Goal: Information Seeking & Learning: Learn about a topic

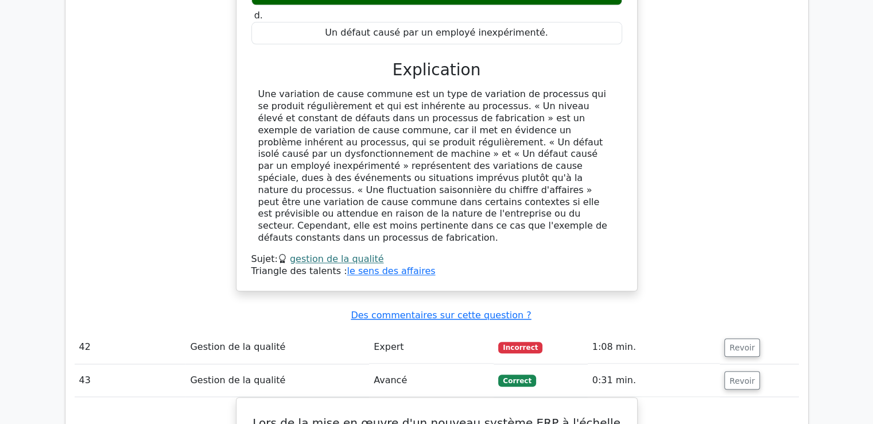
scroll to position [27372, 0]
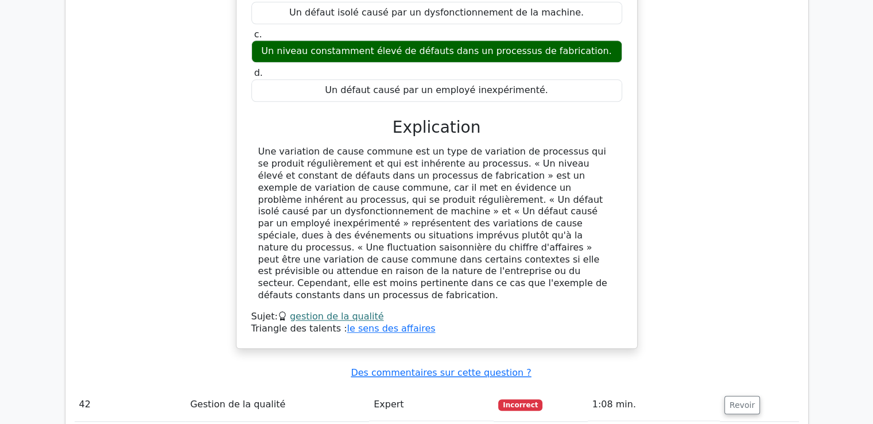
drag, startPoint x: 258, startPoint y: 38, endPoint x: 612, endPoint y: 324, distance: 454.7
copy div "Une entreprise pharmaceutique développe un nouveau médicament. Au cours du proc…"
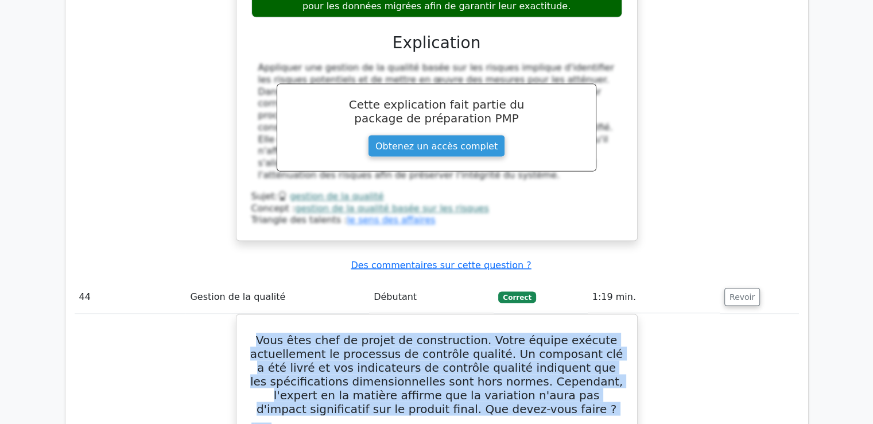
scroll to position [28176, 0]
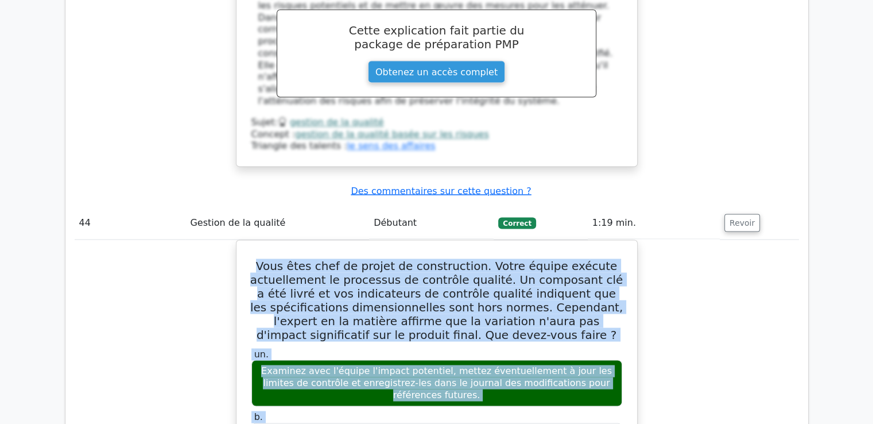
scroll to position [28234, 0]
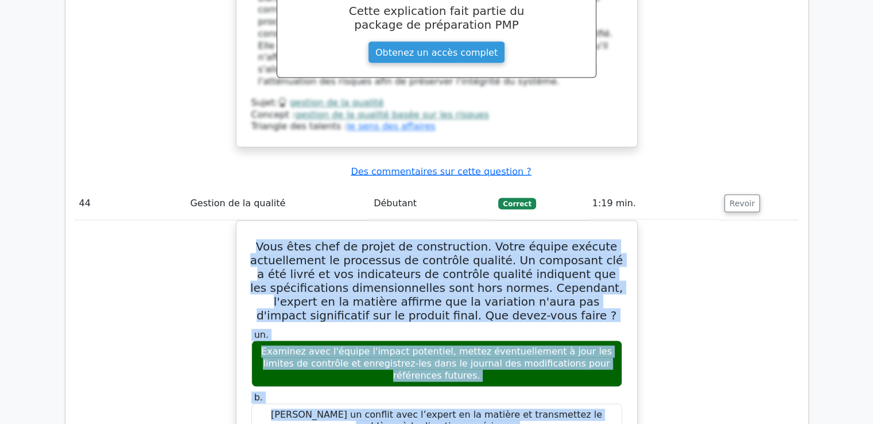
drag, startPoint x: 257, startPoint y: 67, endPoint x: 602, endPoint y: 327, distance: 431.2
copy div "Les inspecteurs qualité d'une usine de boissons signalent des défauts d'alignem…"
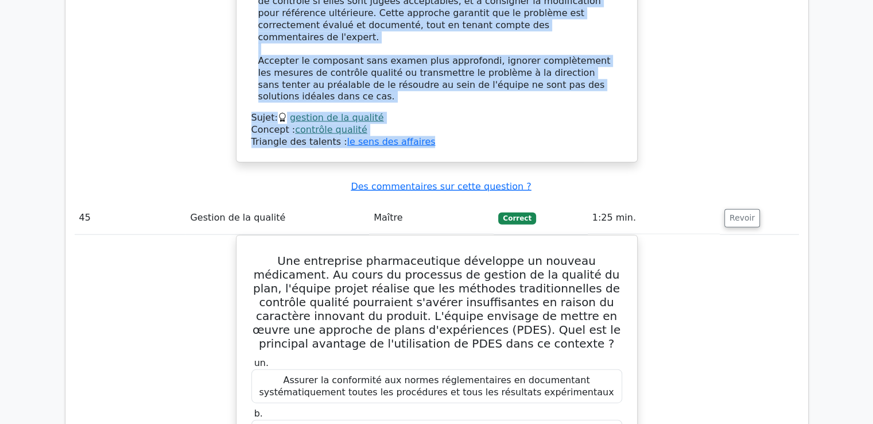
scroll to position [28865, 0]
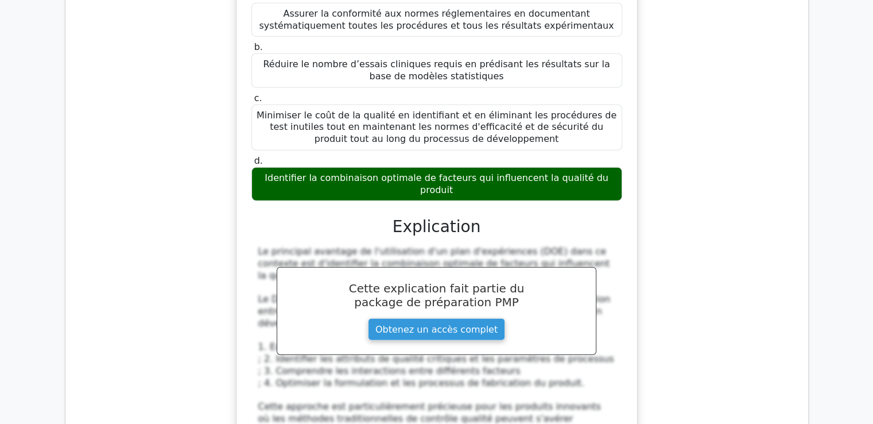
scroll to position [29282, 0]
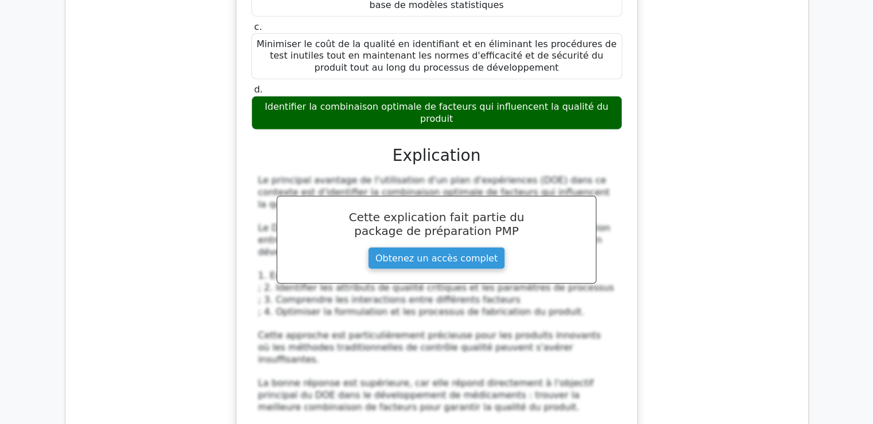
drag, startPoint x: 259, startPoint y: 102, endPoint x: 456, endPoint y: 70, distance: 199.4
copy div "Lors du contrôle qualité, un chef de projet constate des défauts dans les livra…"
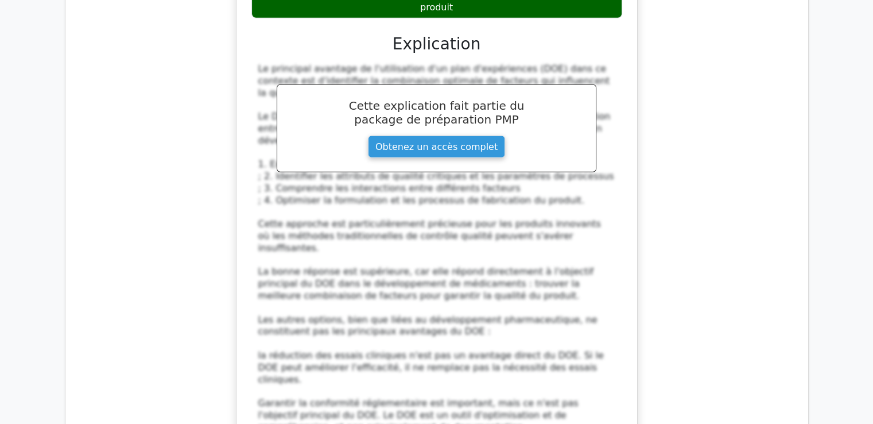
scroll to position [29340, 0]
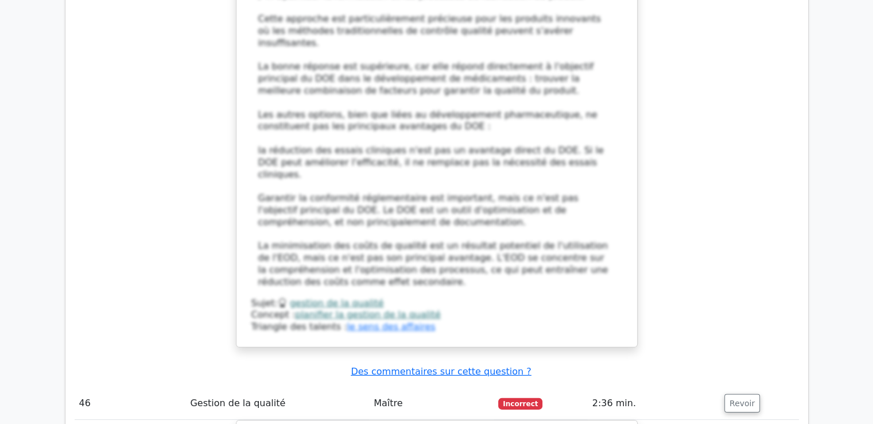
scroll to position [29704, 0]
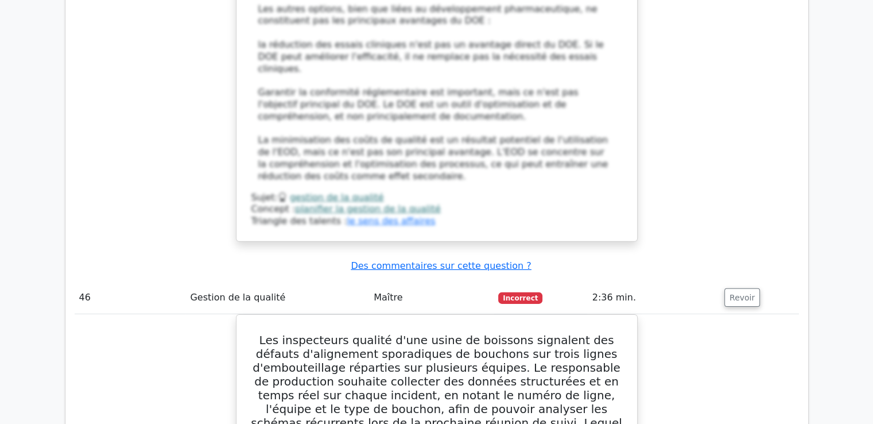
drag, startPoint x: 264, startPoint y: 79, endPoint x: 617, endPoint y: 75, distance: 352.5
copy div "En tant que chef de projet responsable d'un projet complexe, vous constatez que…"
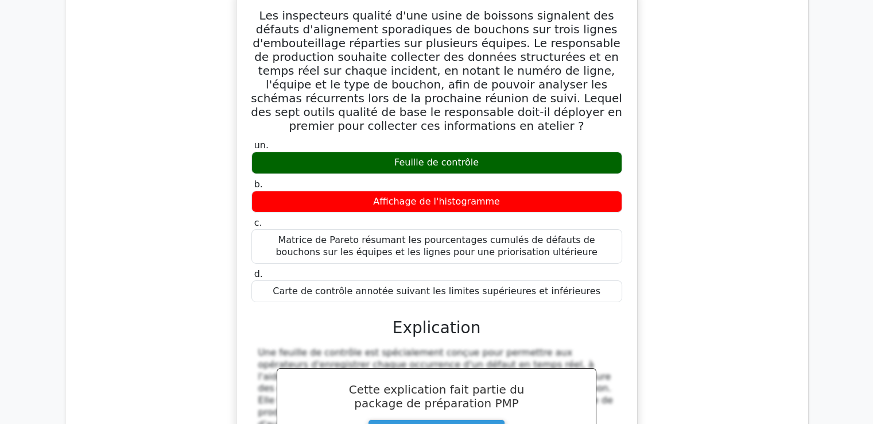
scroll to position [30049, 0]
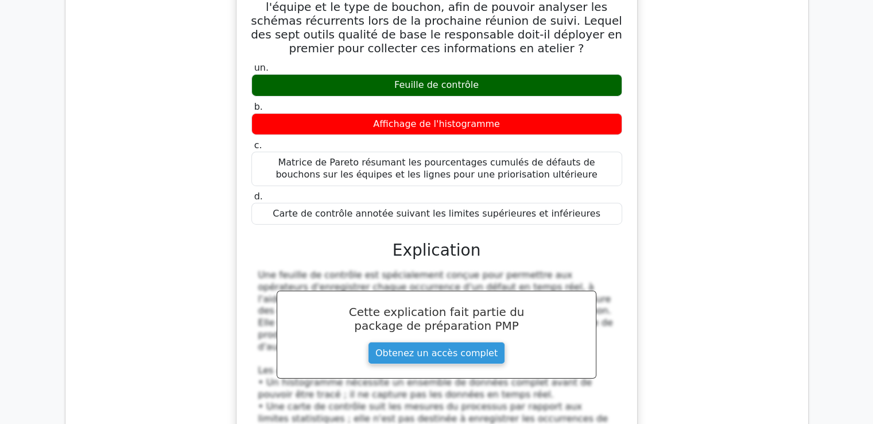
drag, startPoint x: 255, startPoint y: 72, endPoint x: 579, endPoint y: 298, distance: 395.1
copy div "Lors de la construction d'un bâtiment commercial, vous travaillez avec un calen…"
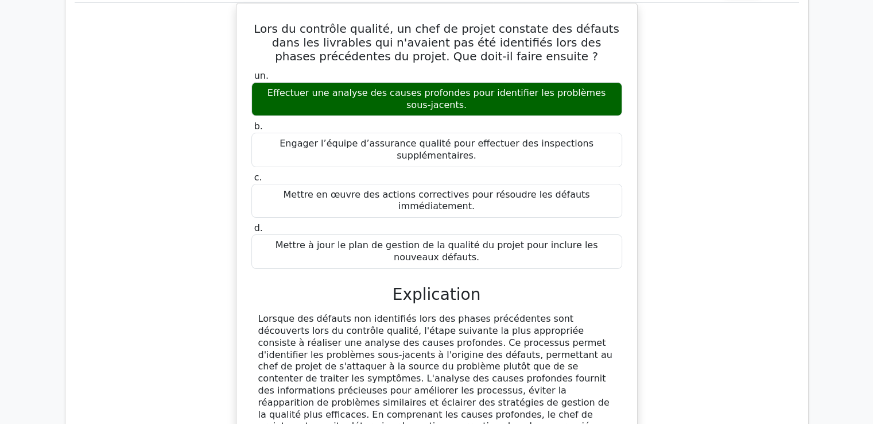
scroll to position [30738, 0]
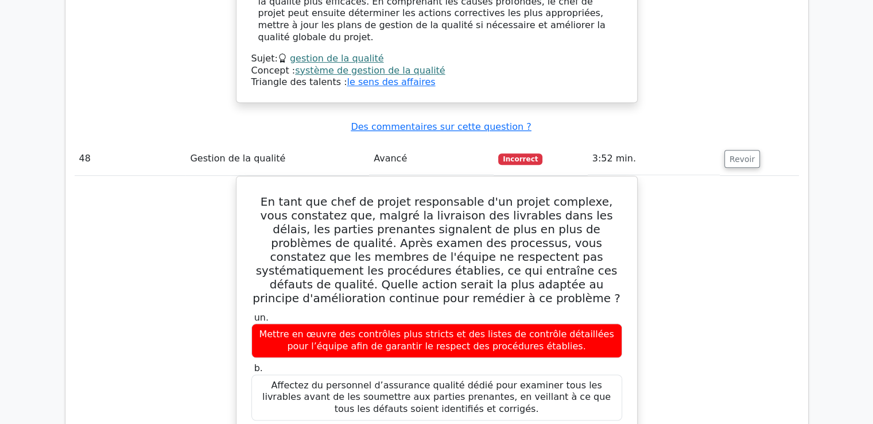
scroll to position [31191, 0]
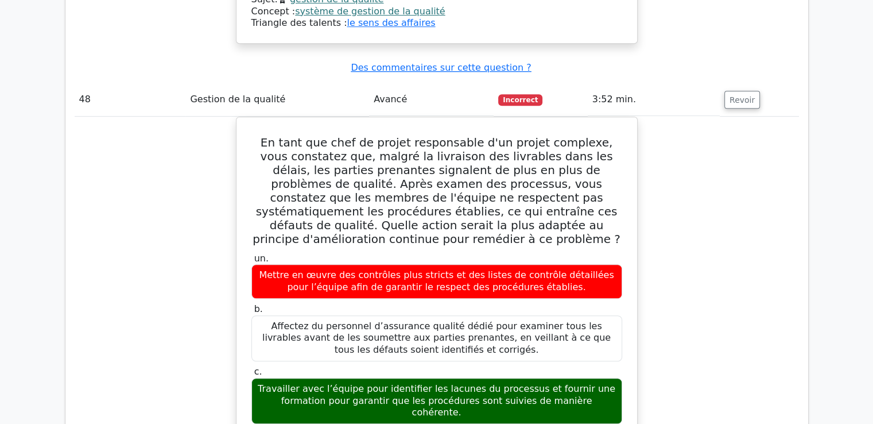
drag, startPoint x: 263, startPoint y: 159, endPoint x: 475, endPoint y: 285, distance: 247.1
copy div "Au cours du dernier trimestre d'un projet d'un an, le chef de projet examine le…"
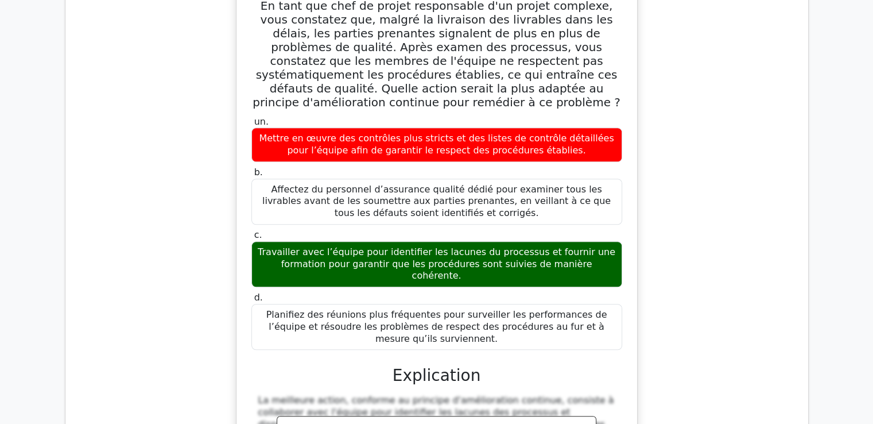
scroll to position [31421, 0]
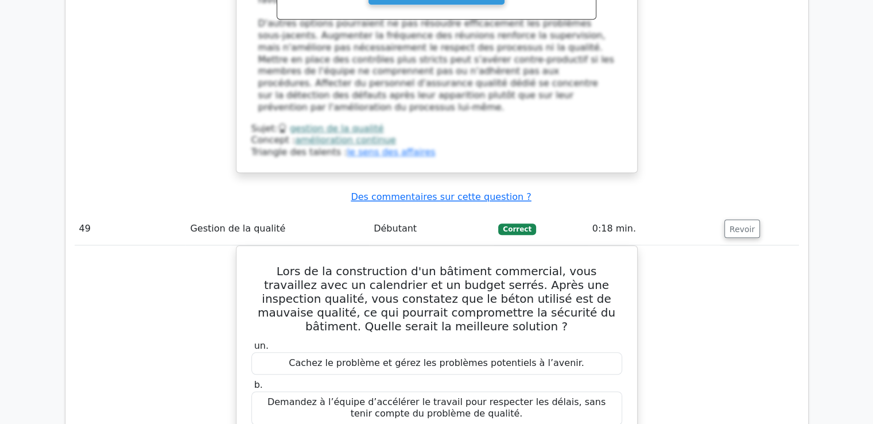
scroll to position [31805, 0]
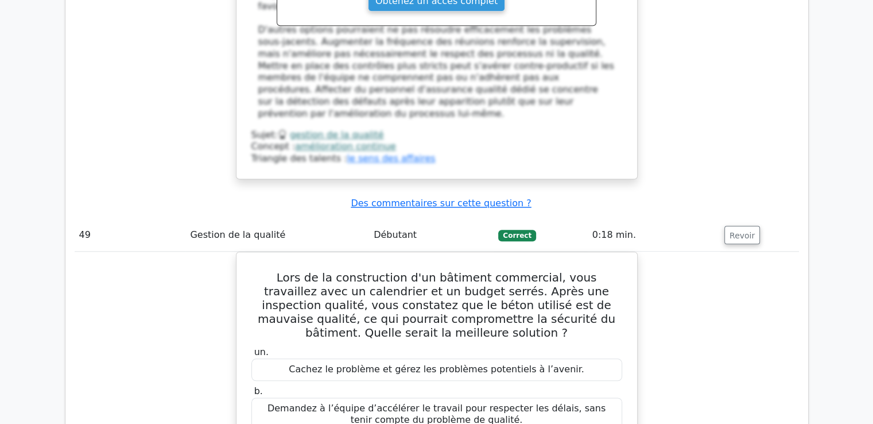
drag, startPoint x: 254, startPoint y: 114, endPoint x: 551, endPoint y: 63, distance: 301.8
copy div "Une entreprise de logiciels, qui a analysé son processus de gestion des version…"
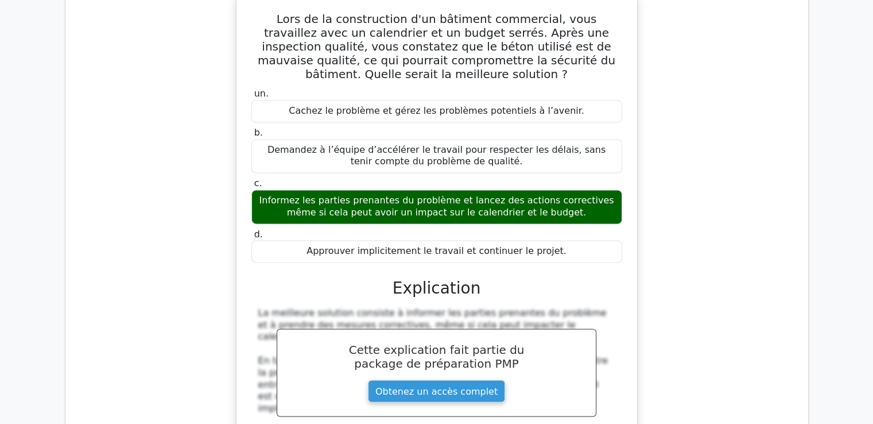
scroll to position [32150, 0]
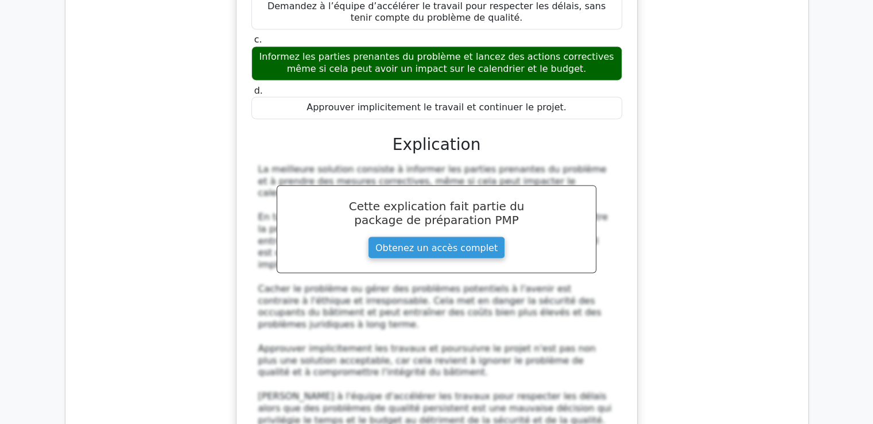
drag, startPoint x: 268, startPoint y: 122, endPoint x: 634, endPoint y: 301, distance: 408.2
copy div "Au cours du processus de gestion de la qualité du plan, que faut-il prendre en …"
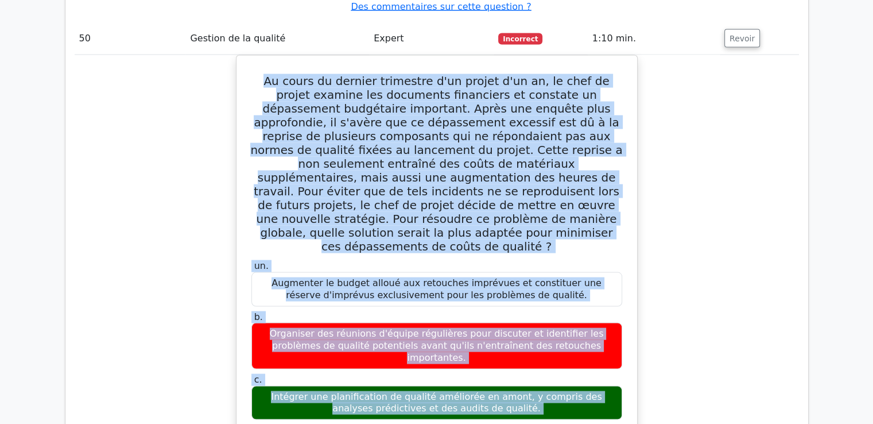
scroll to position [32781, 0]
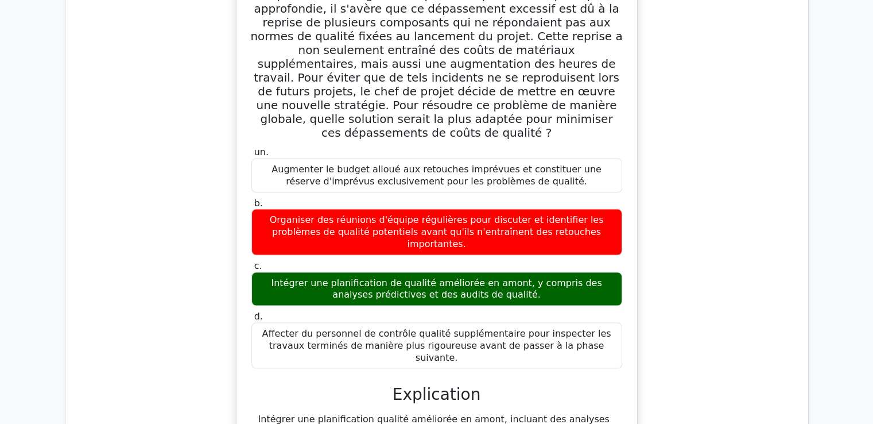
scroll to position [33041, 0]
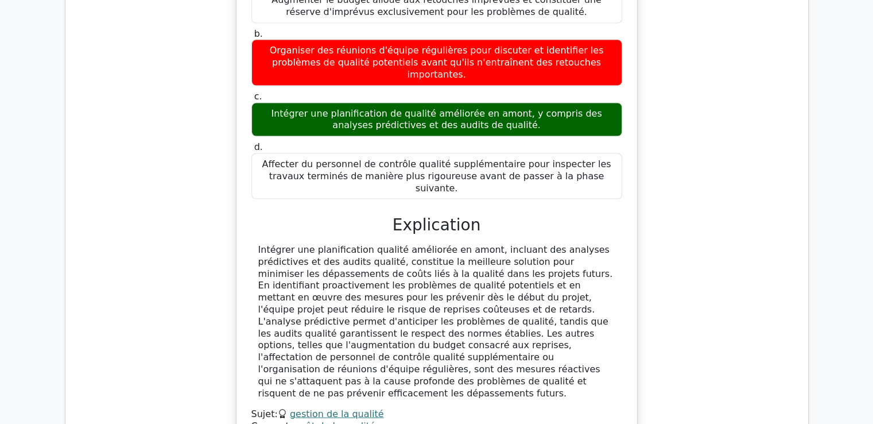
drag, startPoint x: 264, startPoint y: 175, endPoint x: 435, endPoint y: 262, distance: 192.0
copy div "Quel est le but d’un rapport sur le coût de la qualité (COQ) dans la gestion de…"
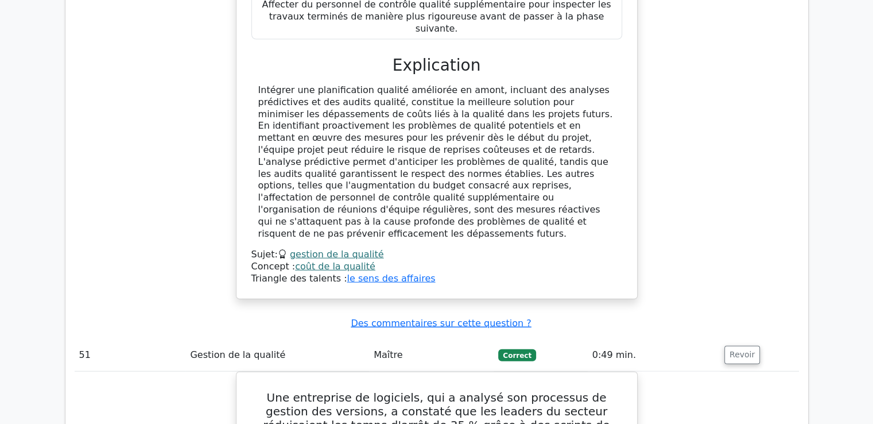
scroll to position [33213, 0]
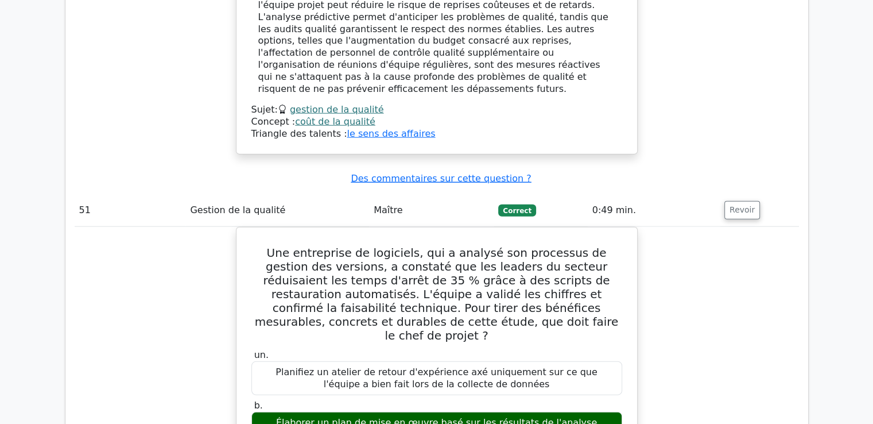
scroll to position [33385, 0]
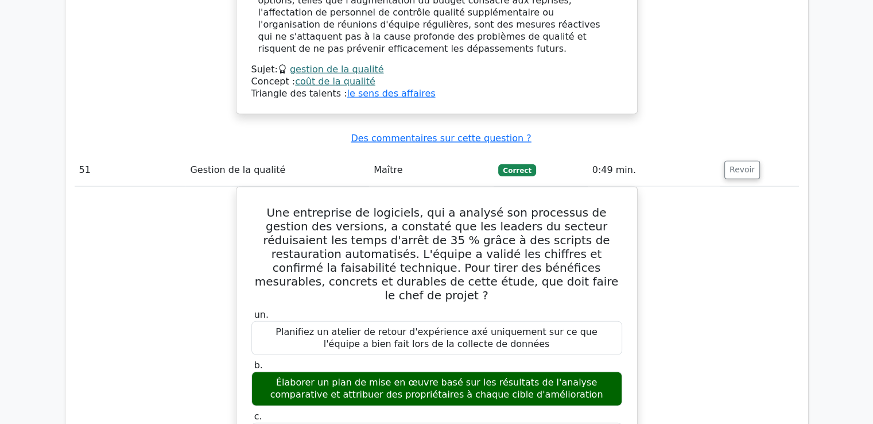
drag, startPoint x: 259, startPoint y: 34, endPoint x: 572, endPoint y: 230, distance: 368.3
copy div "Dans le contexte du Guide PMBOK, septième édition, une équipe de projet examina…"
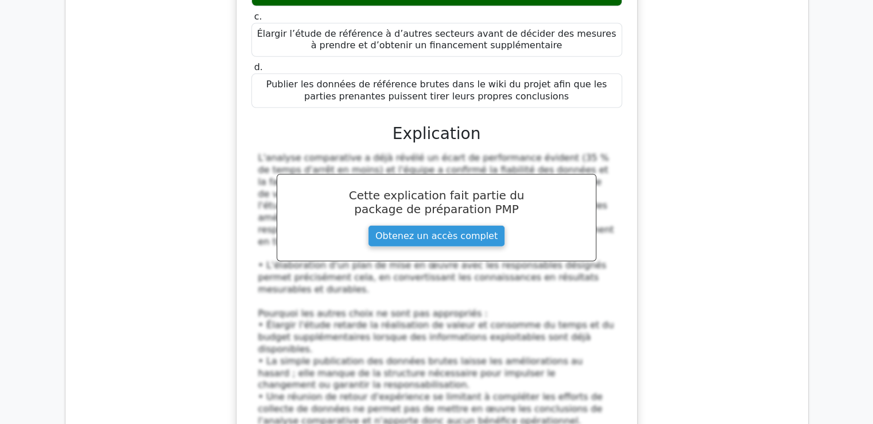
scroll to position [33844, 0]
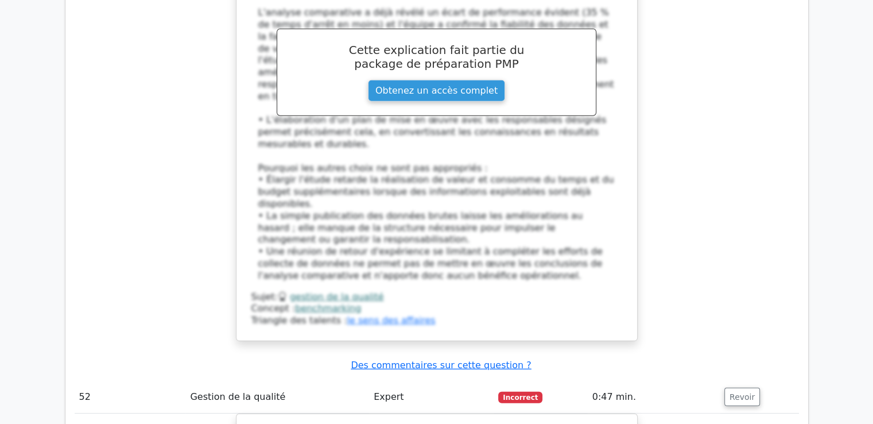
scroll to position [33959, 0]
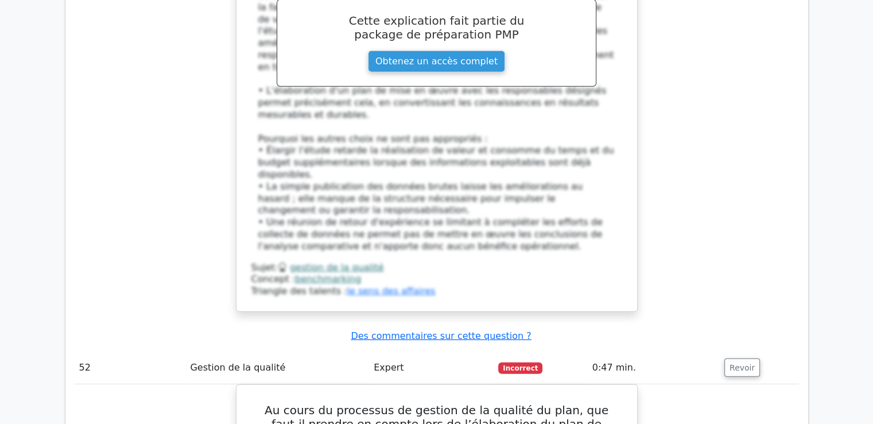
drag, startPoint x: 259, startPoint y: 94, endPoint x: 657, endPoint y: 330, distance: 463.0
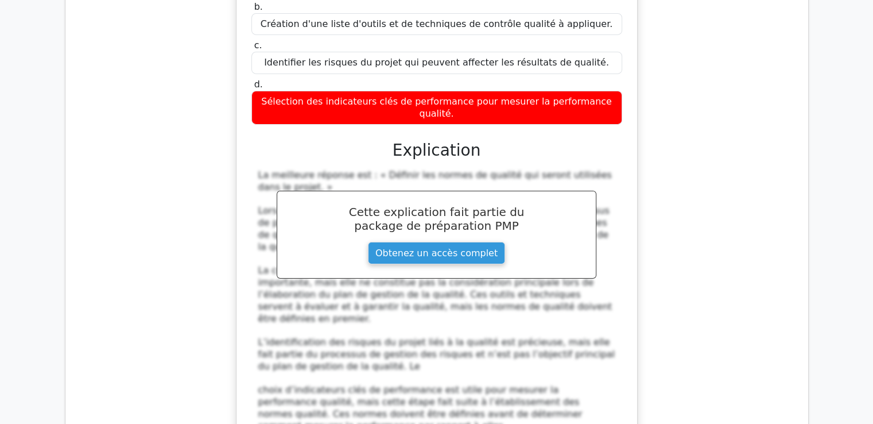
scroll to position [34476, 0]
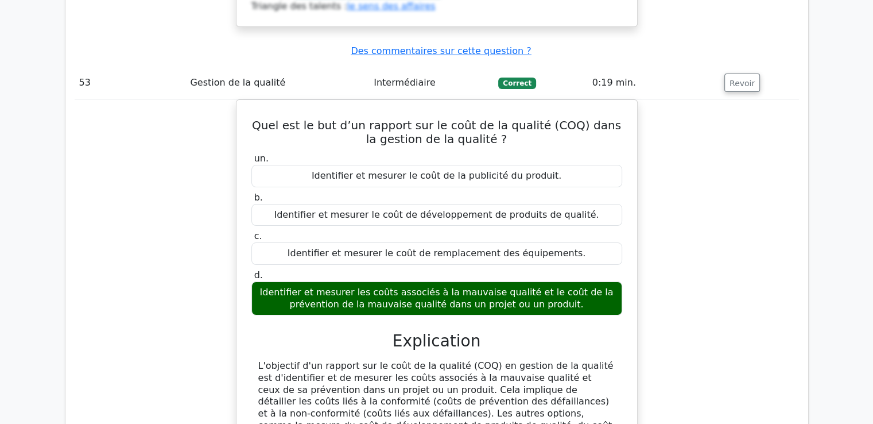
scroll to position [35022, 0]
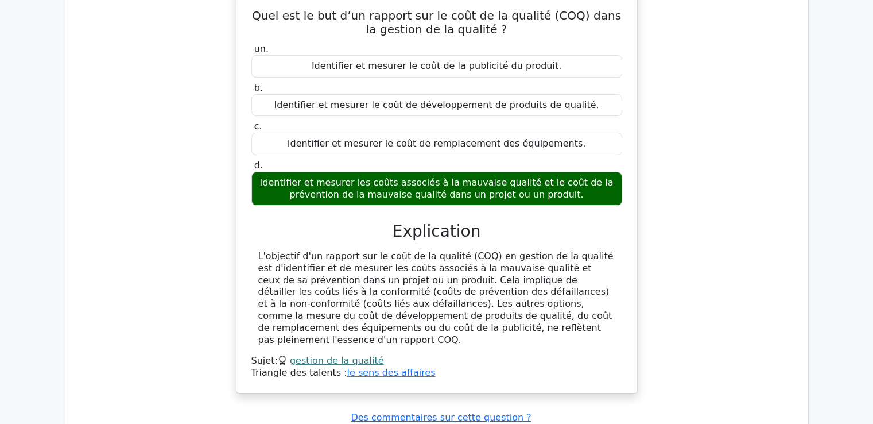
drag, startPoint x: 253, startPoint y: 81, endPoint x: 448, endPoint y: 201, distance: 229.4
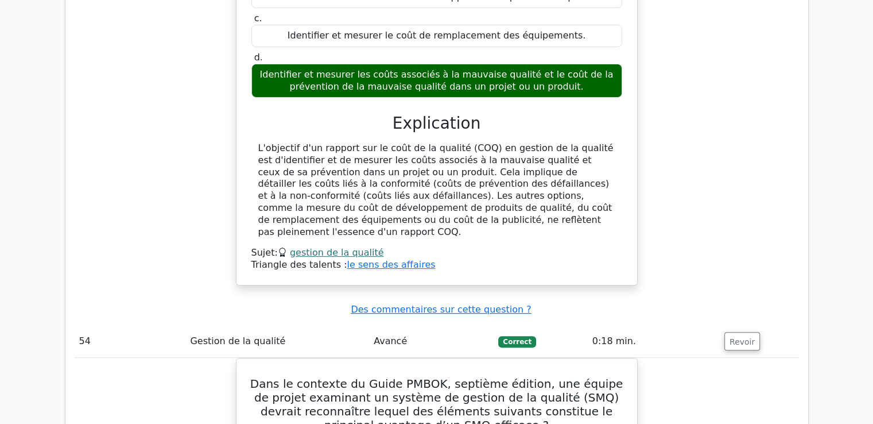
scroll to position [35137, 0]
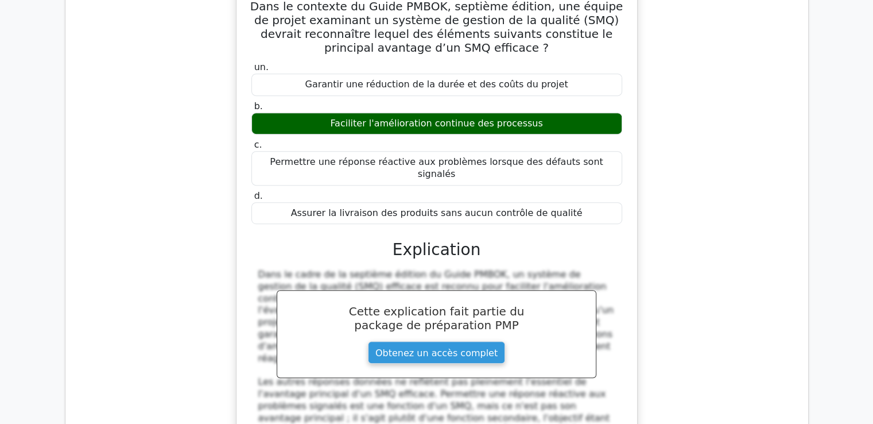
scroll to position [35538, 0]
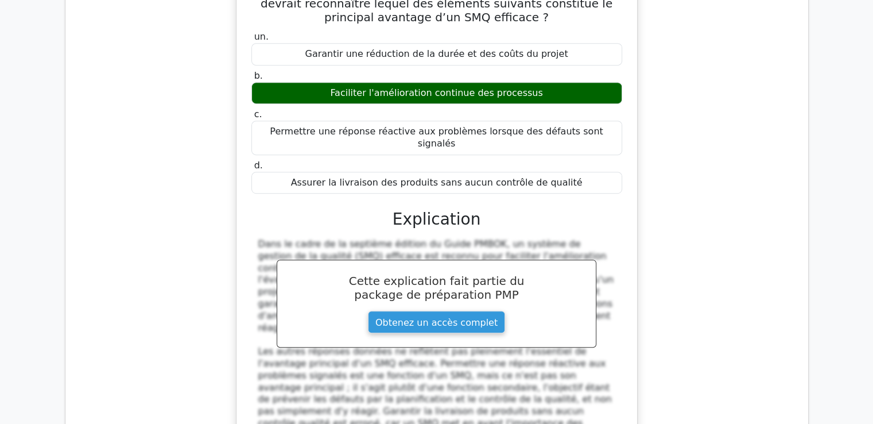
drag, startPoint x: 253, startPoint y: 134, endPoint x: 592, endPoint y: 142, distance: 339.4
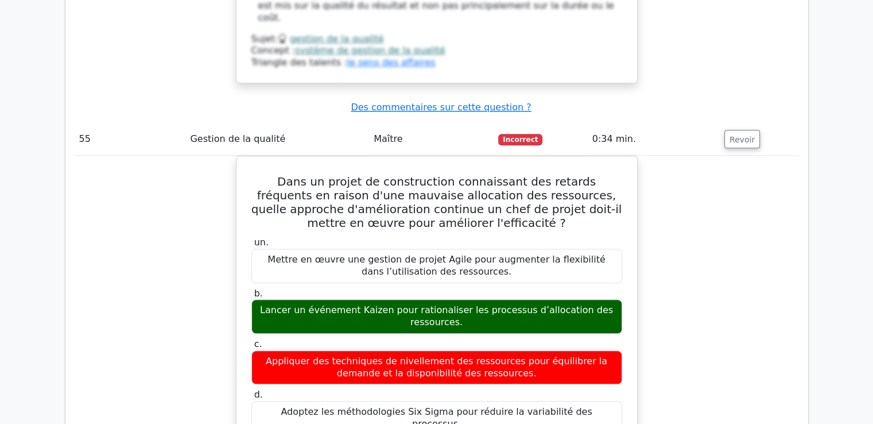
scroll to position [36055, 0]
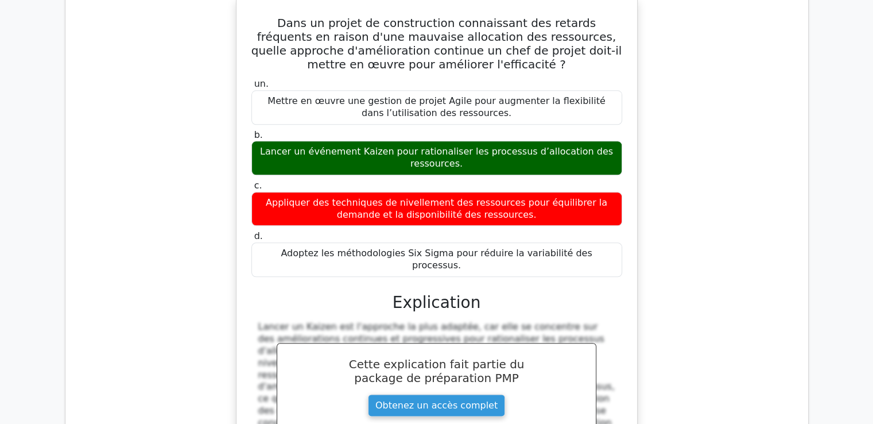
scroll to position [36169, 0]
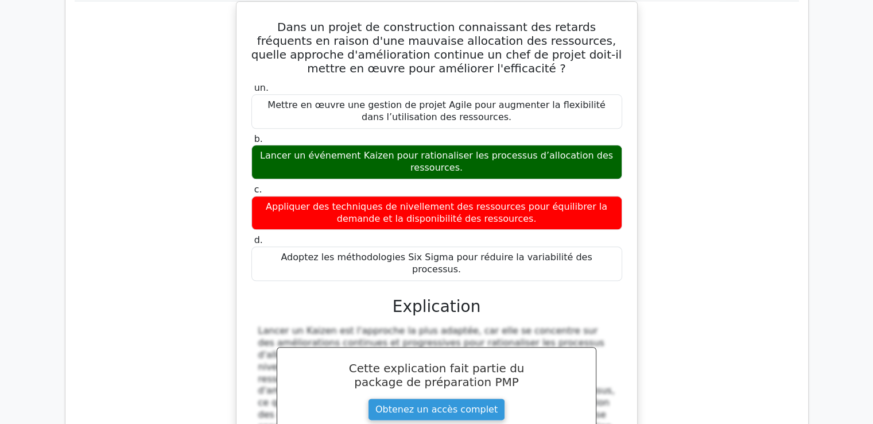
drag, startPoint x: 265, startPoint y: 113, endPoint x: 517, endPoint y: 317, distance: 324.5
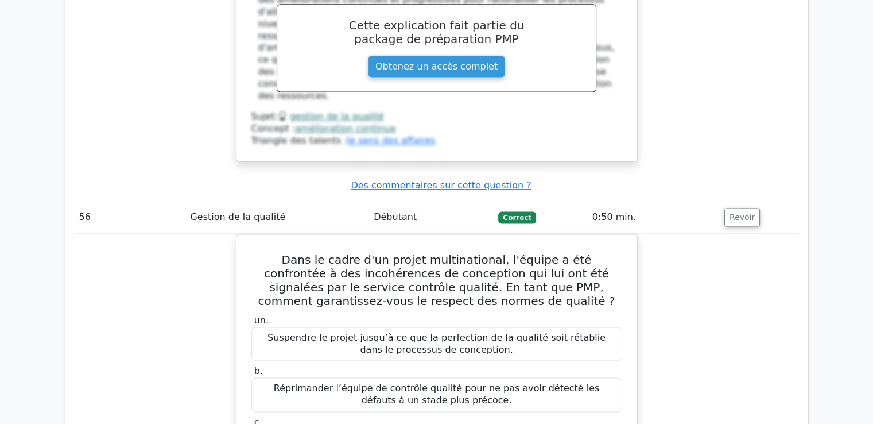
scroll to position [36514, 0]
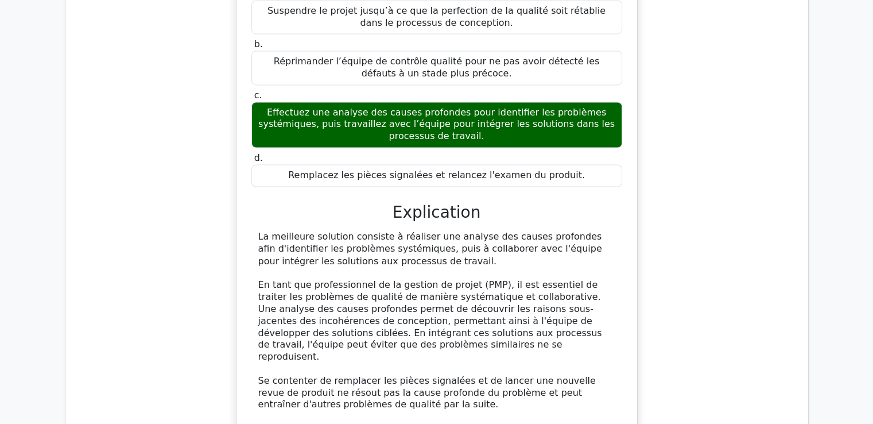
scroll to position [37080, 0]
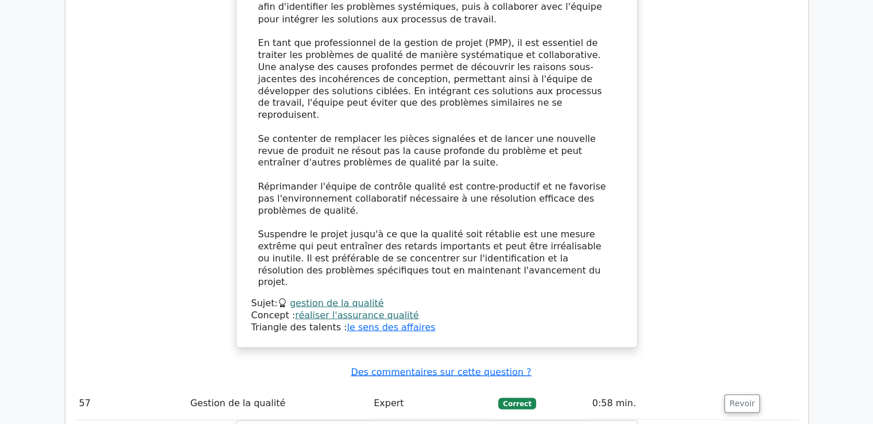
drag, startPoint x: 262, startPoint y: 69, endPoint x: 466, endPoint y: 141, distance: 216.4
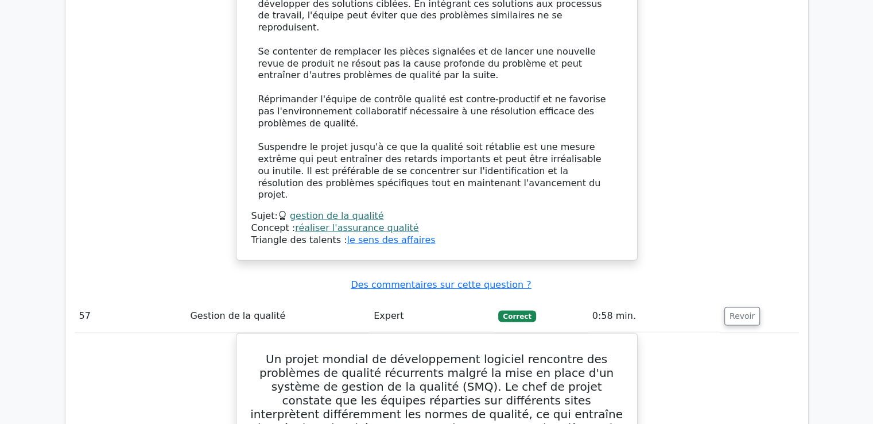
scroll to position [37023, 0]
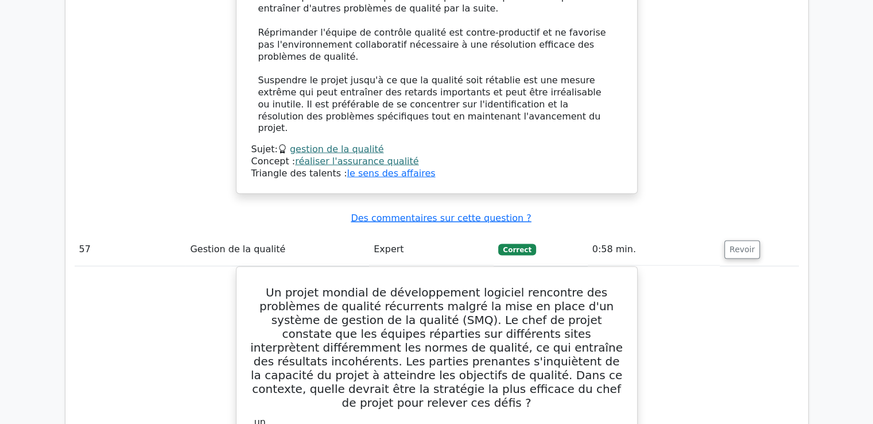
scroll to position [37253, 0]
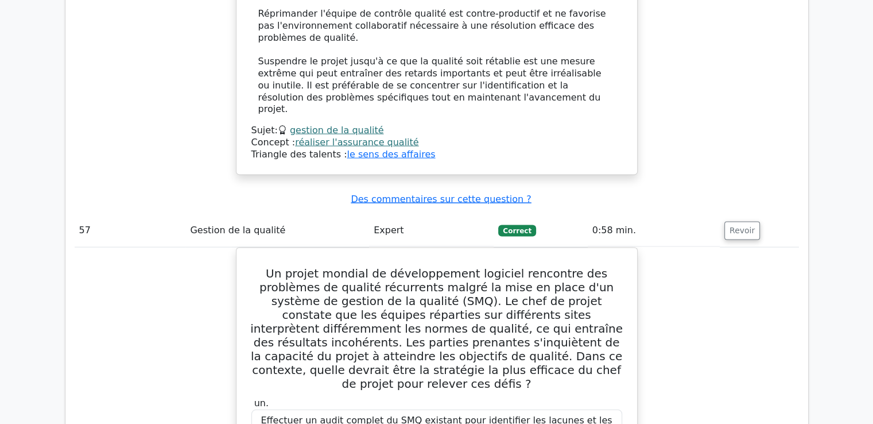
drag, startPoint x: 263, startPoint y: 86, endPoint x: 503, endPoint y: 285, distance: 311.8
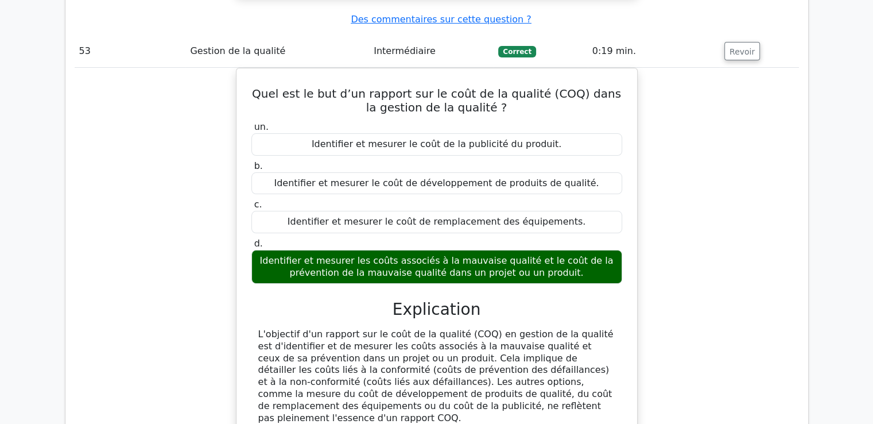
scroll to position [38025, 0]
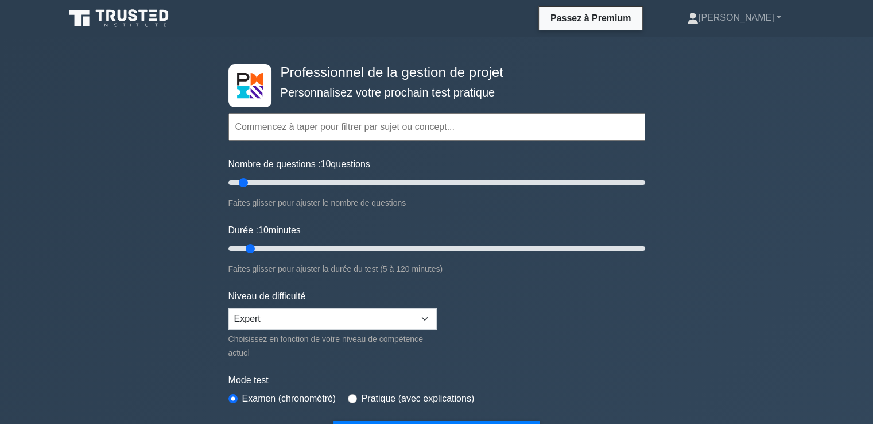
click at [347, 123] on input "text" at bounding box center [436, 127] width 417 height 28
drag, startPoint x: 245, startPoint y: 179, endPoint x: 428, endPoint y: 179, distance: 183.1
type input "100"
click at [428, 179] on input "Nombre de questions : 100 questions" at bounding box center [436, 183] width 417 height 14
drag, startPoint x: 250, startPoint y: 245, endPoint x: 433, endPoint y: 247, distance: 183.7
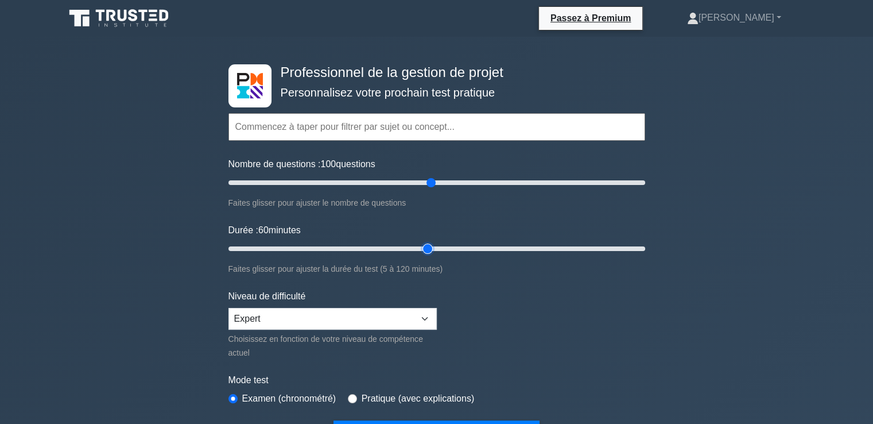
type input "60"
click at [433, 247] on input "Durée : 60 minutes" at bounding box center [436, 249] width 417 height 14
click at [288, 125] on input "text" at bounding box center [436, 127] width 417 height 28
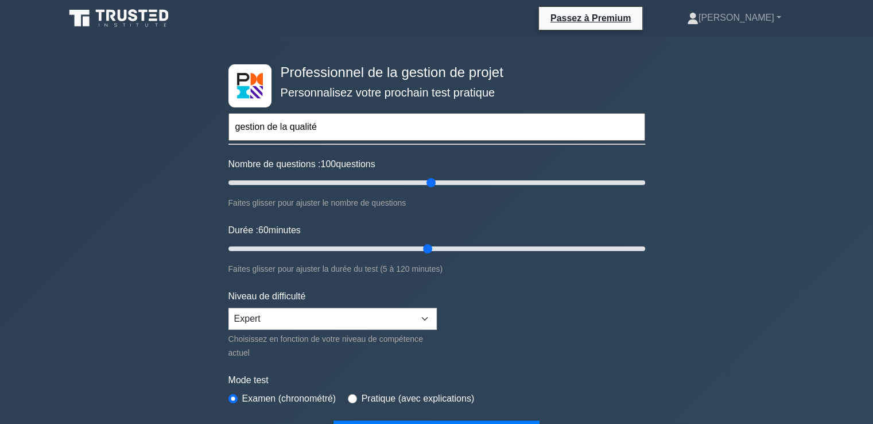
click at [324, 127] on input "gestion de la qualité" at bounding box center [436, 127] width 417 height 28
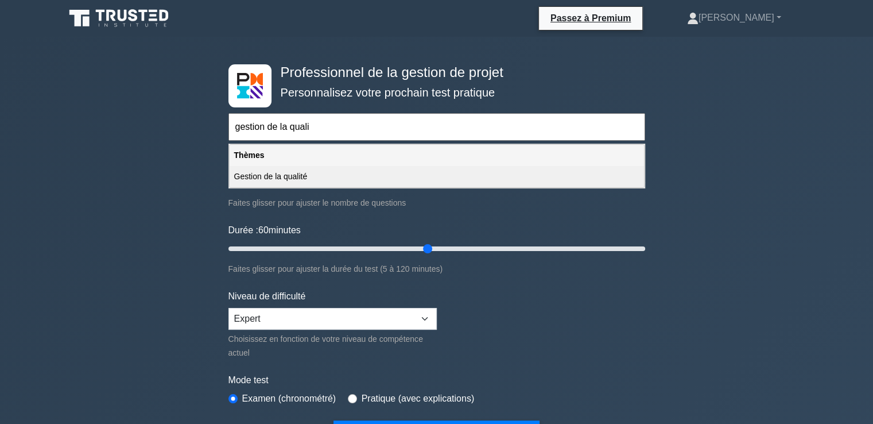
click at [294, 169] on div "Gestion de la qualité" at bounding box center [437, 176] width 414 height 21
type input "Gestion de la qualité"
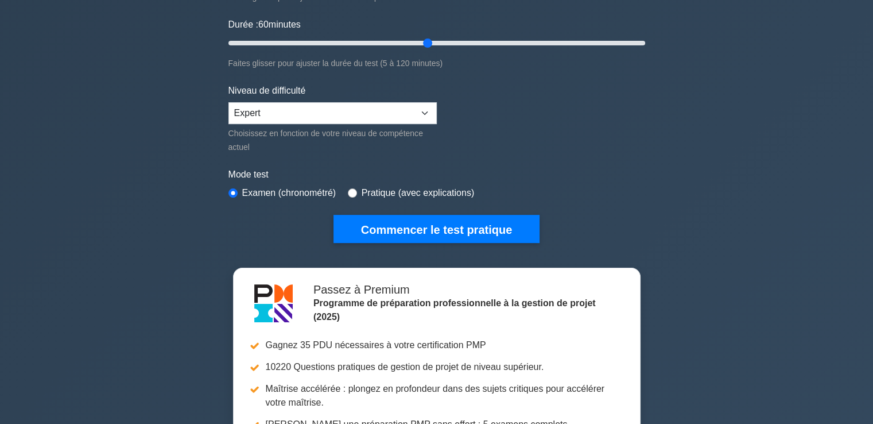
scroll to position [344, 0]
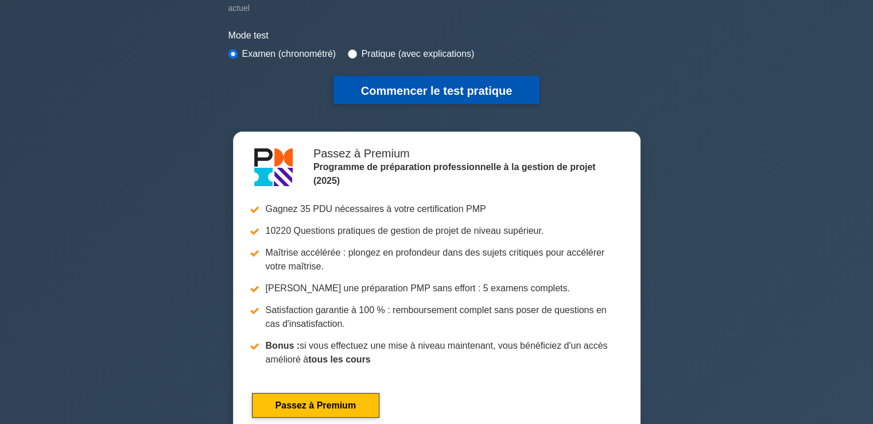
click at [441, 87] on font "Commencer le test pratique" at bounding box center [436, 90] width 151 height 13
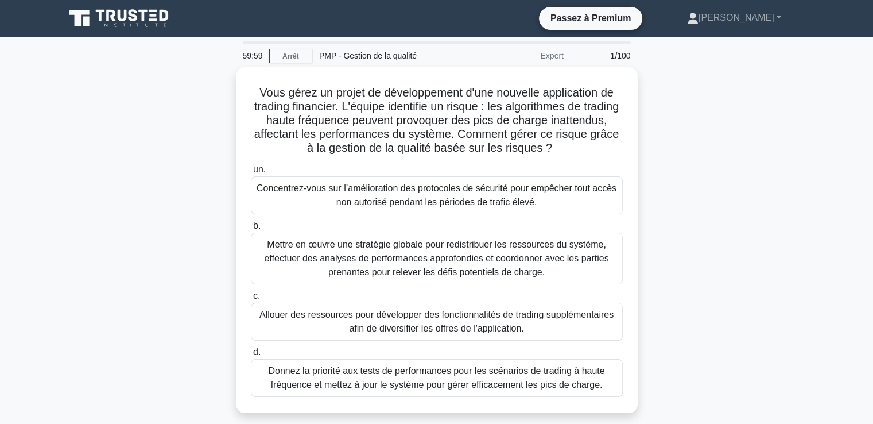
click at [521, 53] on div "Expert" at bounding box center [520, 55] width 100 height 23
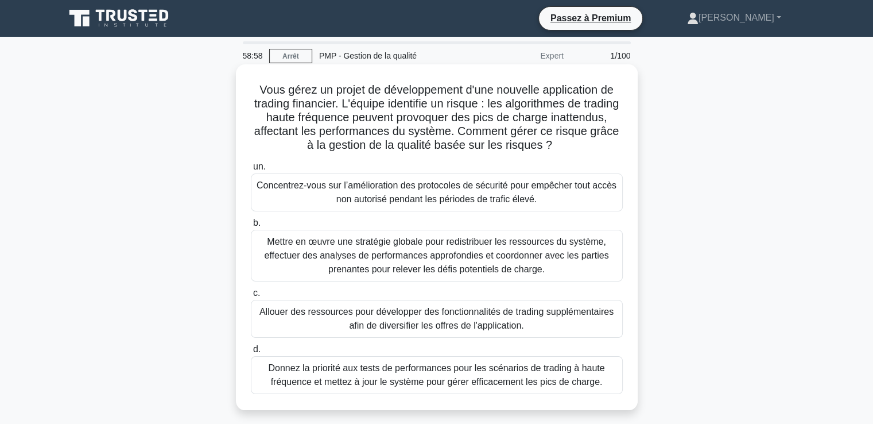
click at [397, 377] on font "Donnez la priorité aux tests de performances pour les scénarios de trading à ha…" at bounding box center [436, 375] width 336 height 24
click at [251, 353] on input "d. Donnez la priorité aux tests de performances pour les scénarios de trading à…" at bounding box center [251, 349] width 0 height 7
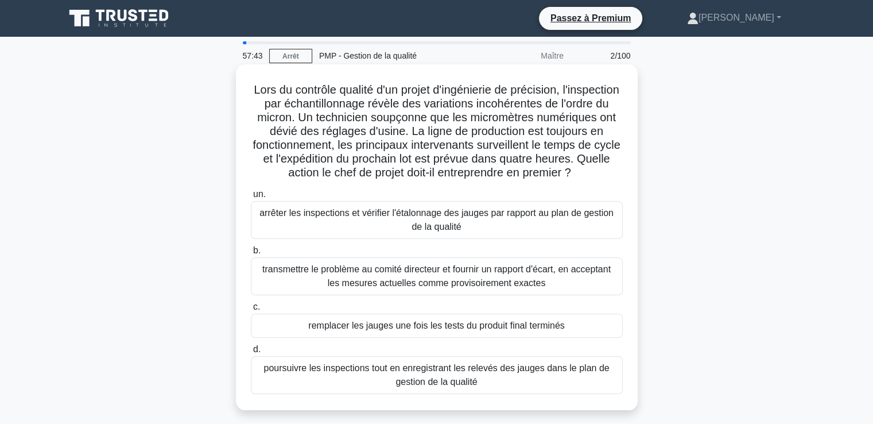
scroll to position [57, 0]
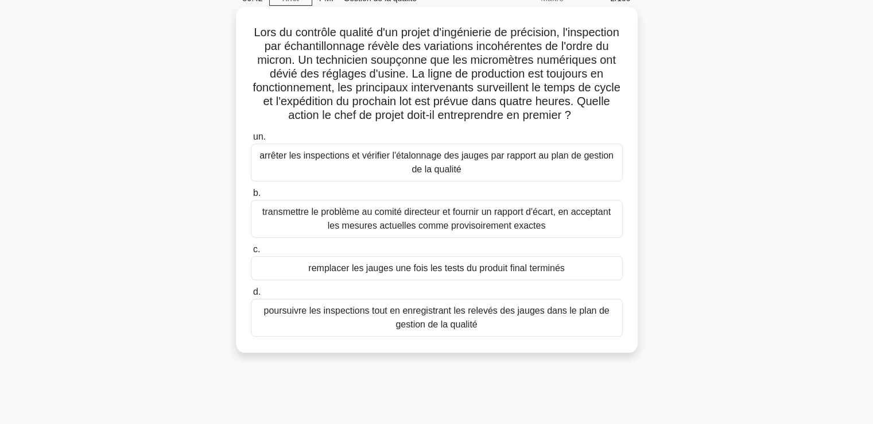
click at [404, 329] on font "poursuivre les inspections tout en enregistrant les relevés des jauges dans le …" at bounding box center [436, 317] width 346 height 24
click at [251, 296] on input "d. poursuivre les inspections tout en enregistrant les relevés des jauges dans …" at bounding box center [251, 291] width 0 height 7
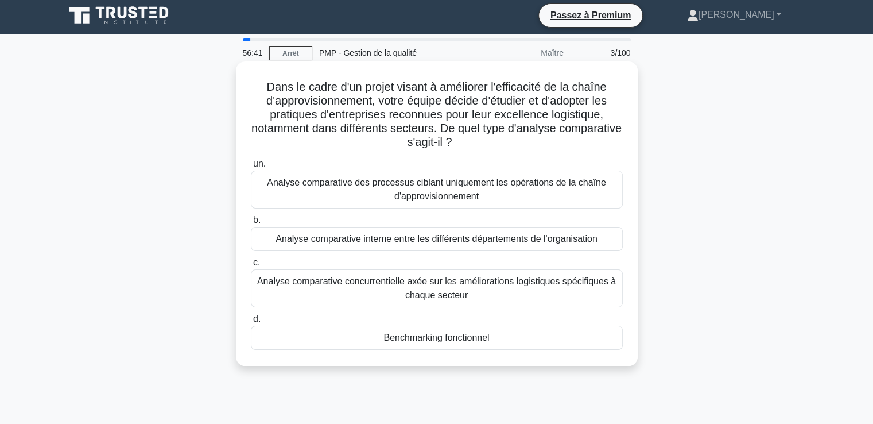
scroll to position [0, 0]
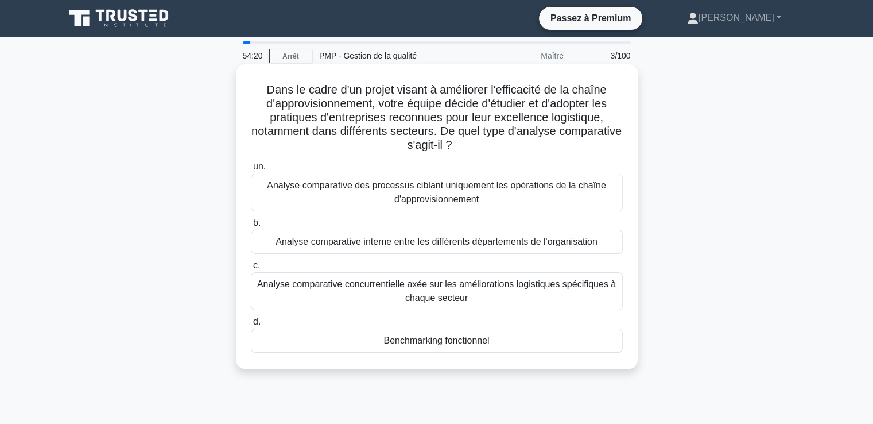
click at [351, 292] on font "Analyse comparative concurrentielle axée sur les améliorations logistiques spéc…" at bounding box center [437, 291] width 362 height 28
click at [251, 269] on input "c. Analyse comparative concurrentielle axée sur les améliorations logistiques s…" at bounding box center [251, 265] width 0 height 7
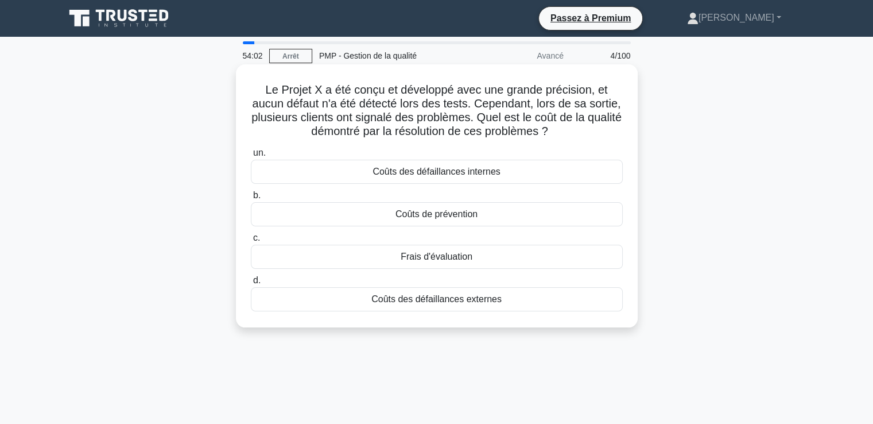
click at [404, 297] on font "Coûts des défaillances externes" at bounding box center [436, 299] width 130 height 10
click at [251, 284] on input "d. Coûts des défaillances externes" at bounding box center [251, 280] width 0 height 7
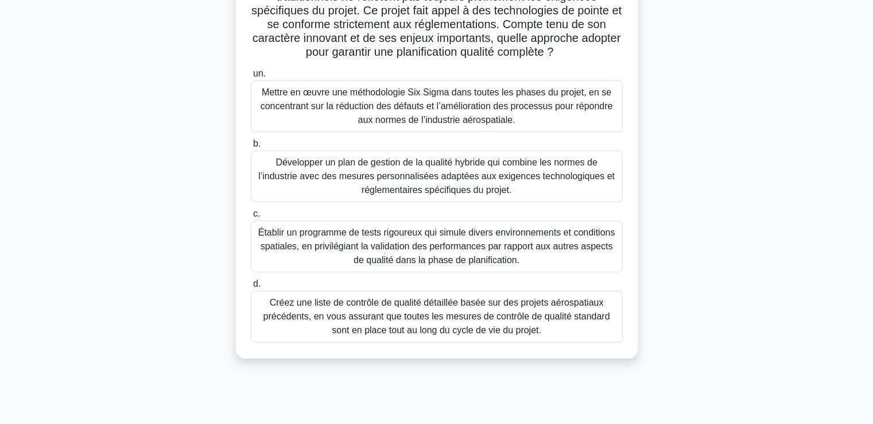
scroll to position [115, 0]
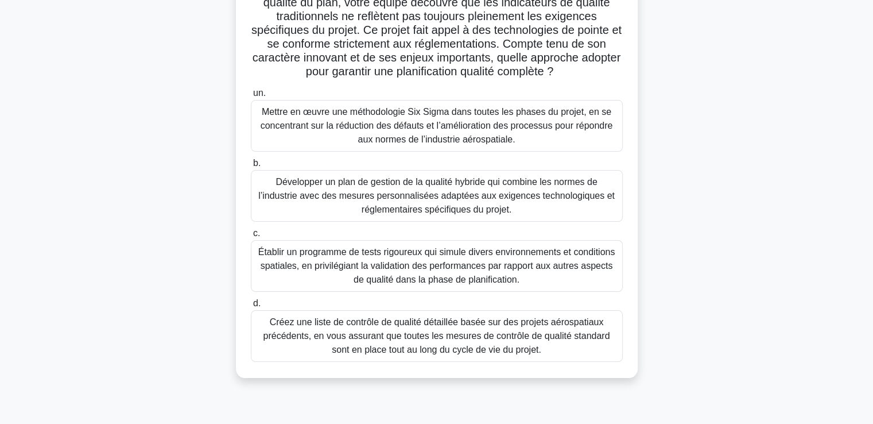
click at [359, 199] on font "Développer un plan de gestion de la qualité hybride qui combine les normes de l…" at bounding box center [436, 195] width 356 height 37
click at [251, 167] on input "b. Développer un plan de gestion de la qualité hybride qui combine les normes d…" at bounding box center [251, 163] width 0 height 7
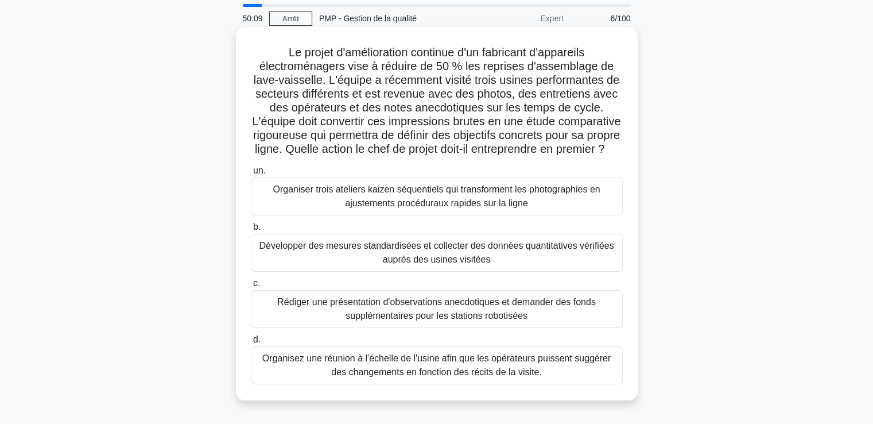
scroll to position [57, 0]
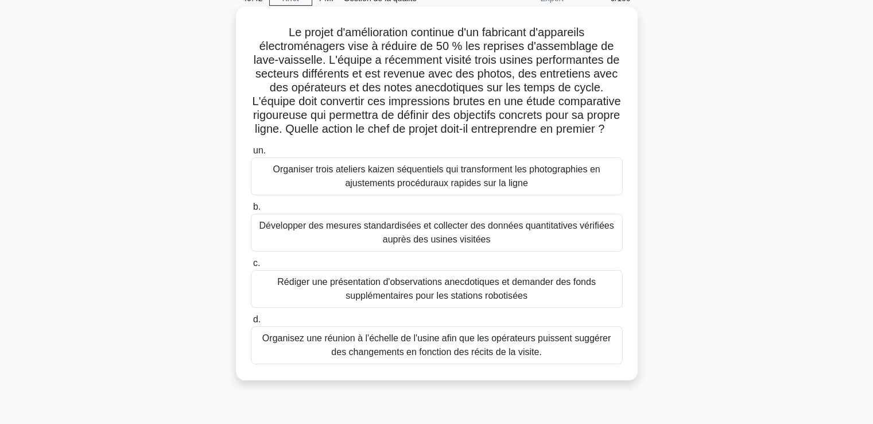
click at [350, 364] on div "Organisez une réunion à l'échelle de l'usine afin que les opérateurs puissent s…" at bounding box center [437, 345] width 372 height 38
click at [251, 323] on input "d. Organisez une réunion à l'échelle de l'usine afin que les opérateurs puissen…" at bounding box center [251, 319] width 0 height 7
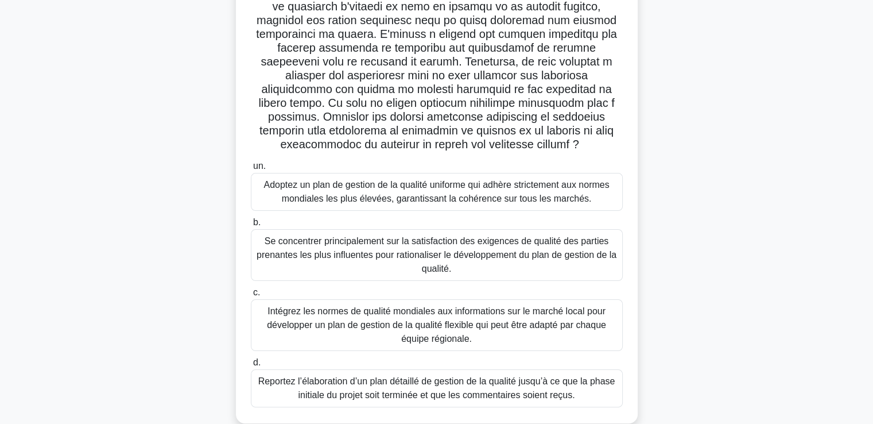
scroll to position [172, 0]
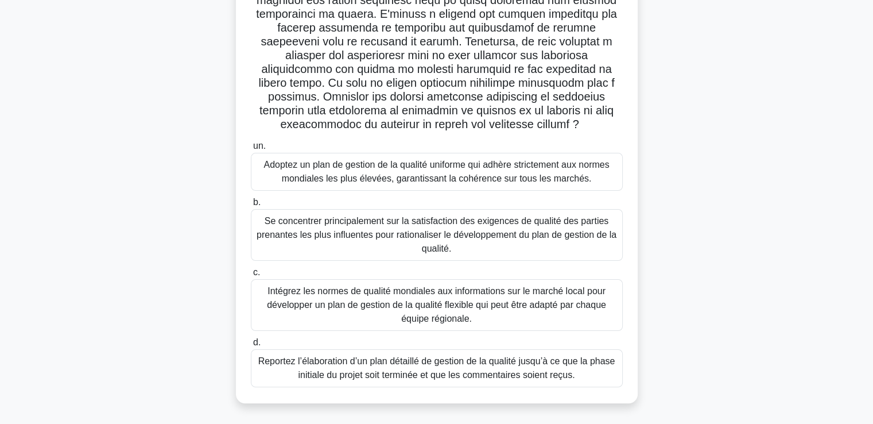
click at [356, 306] on font "Intégrez les normes de qualité mondiales aux informations sur le marché local p…" at bounding box center [436, 304] width 339 height 37
click at [251, 276] on input "c. Intégrez les normes de qualité mondiales aux informations sur le marché loca…" at bounding box center [251, 272] width 0 height 7
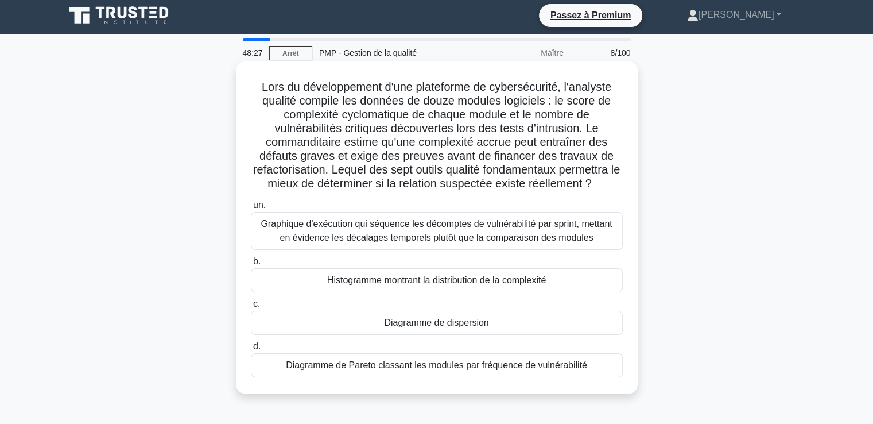
scroll to position [0, 0]
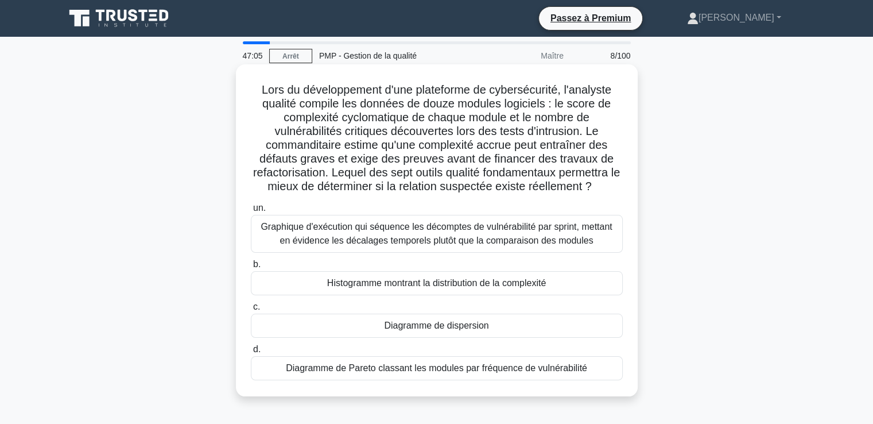
click at [386, 369] on font "Diagramme de Pareto classant les modules par fréquence de vulnérabilité" at bounding box center [436, 368] width 301 height 10
click at [251, 353] on input "d. Diagramme de Pareto classant les modules par fréquence de vulnérabilité" at bounding box center [251, 349] width 0 height 7
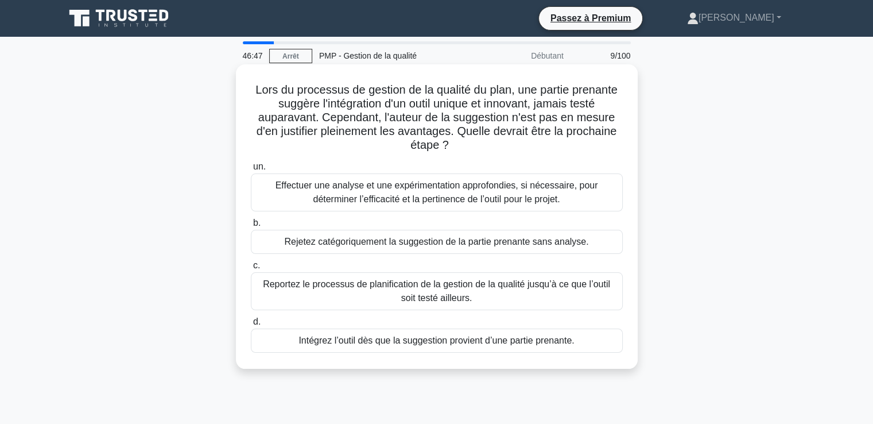
click at [374, 194] on font "Effectuer une analyse et une expérimentation approfondies, si nécessaire, pour …" at bounding box center [437, 192] width 323 height 24
click at [251, 170] on input "un. Effectuer une analyse et une expérimentation approfondies, si nécessaire, p…" at bounding box center [251, 166] width 0 height 7
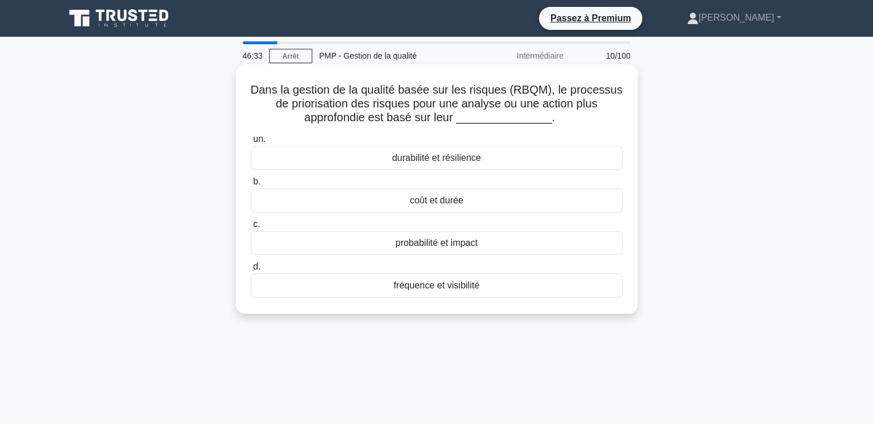
click at [422, 242] on font "probabilité et impact" at bounding box center [437, 243] width 82 height 10
click at [251, 228] on input "c. probabilité et impact" at bounding box center [251, 223] width 0 height 7
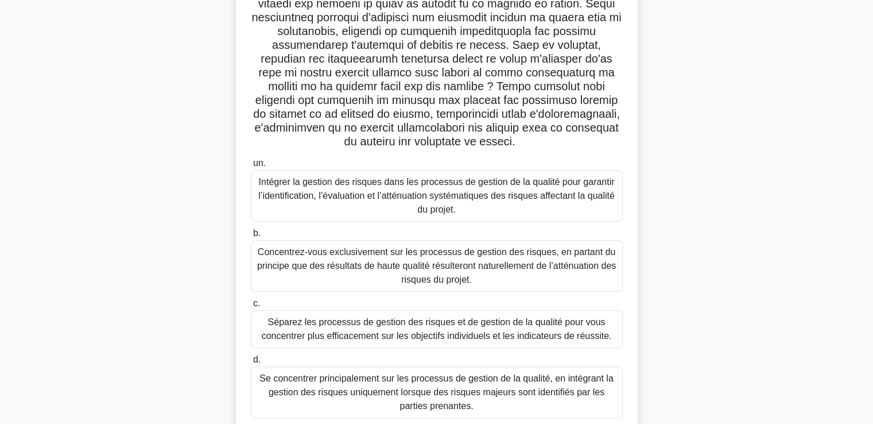
scroll to position [25, 0]
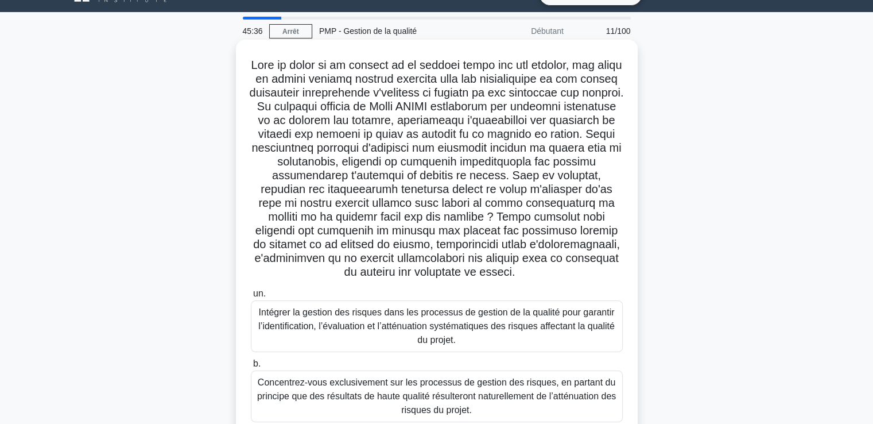
click at [389, 317] on font "Intégrer la gestion des risques dans les processus de gestion de la qualité pou…" at bounding box center [436, 325] width 356 height 37
click at [251, 297] on input "un. Intégrer la gestion des risques dans les processus de gestion de la qualité…" at bounding box center [251, 293] width 0 height 7
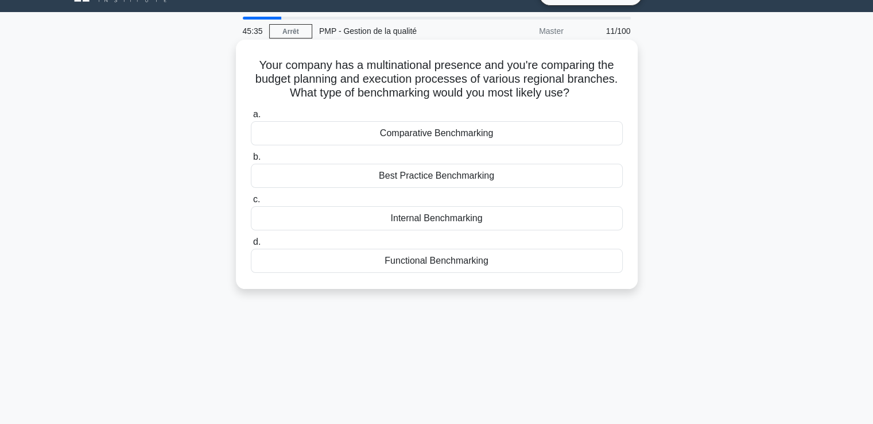
scroll to position [0, 0]
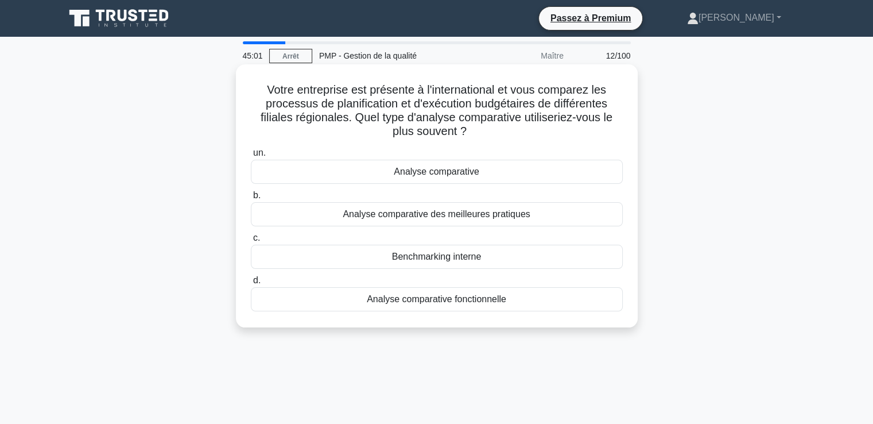
click at [441, 257] on font "Benchmarking interne" at bounding box center [437, 256] width 90 height 10
click at [251, 242] on input "c. Benchmarking interne" at bounding box center [251, 237] width 0 height 7
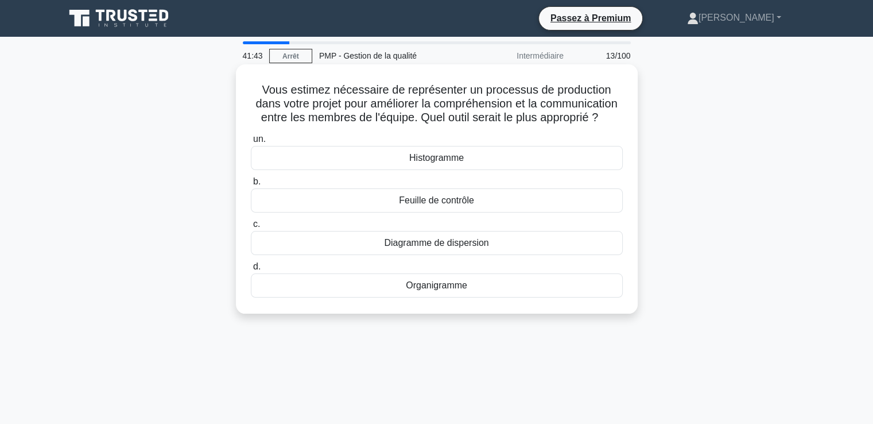
click at [435, 290] on font "Organigramme" at bounding box center [436, 285] width 61 height 10
click at [251, 270] on input "d. Organigramme" at bounding box center [251, 266] width 0 height 7
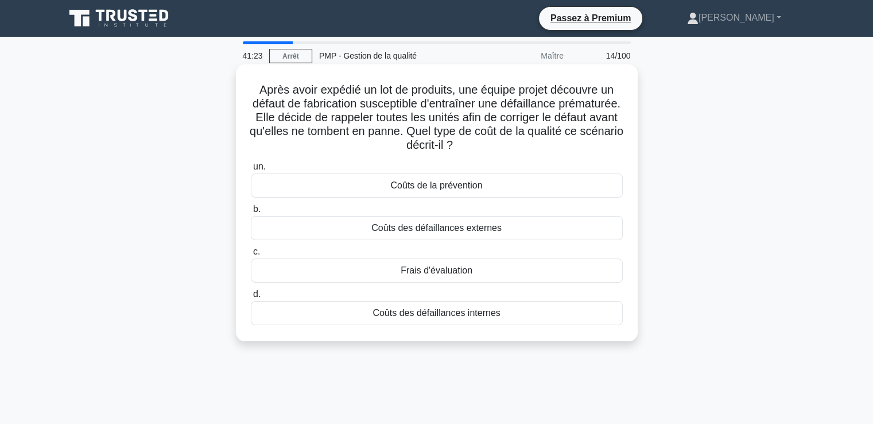
click at [401, 314] on font "Coûts des défaillances internes" at bounding box center [436, 313] width 127 height 10
click at [251, 298] on input "d. Coûts des défaillances internes" at bounding box center [251, 293] width 0 height 7
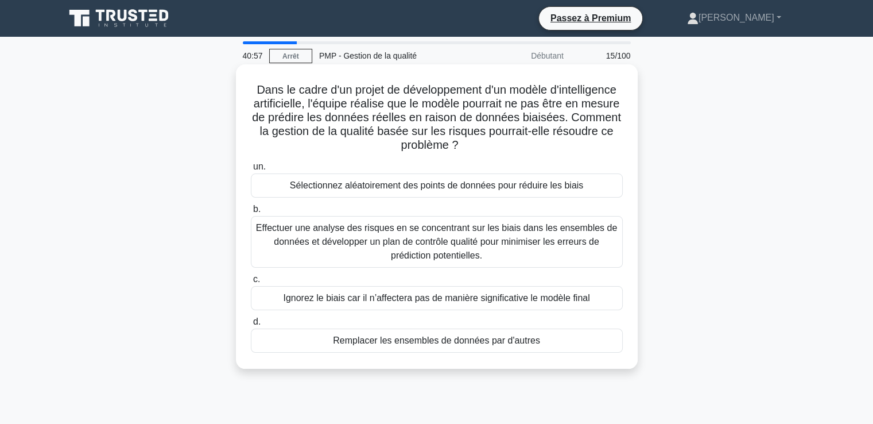
click at [383, 249] on font "Effectuer une analyse des risques en se concentrant sur les biais dans les ense…" at bounding box center [437, 241] width 362 height 41
click at [251, 213] on input "b. Effectuer une analyse des risques en se concentrant sur les biais dans les e…" at bounding box center [251, 209] width 0 height 7
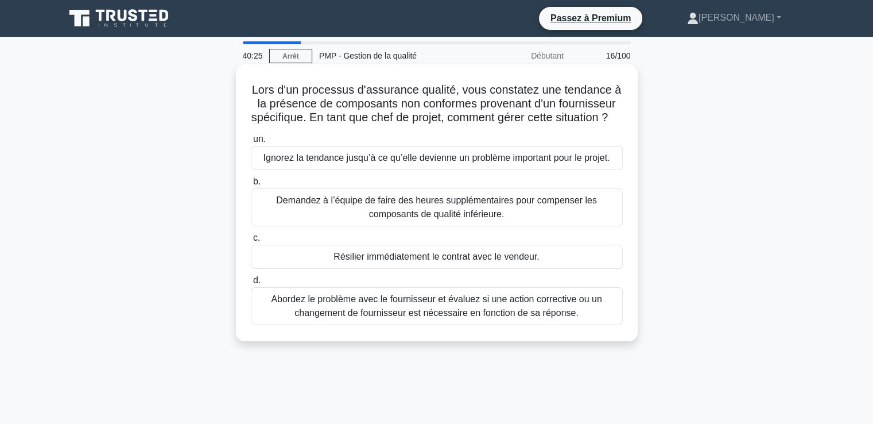
click at [367, 317] on font "Abordez le problème avec le fournisseur et évaluez si une action corrective ou …" at bounding box center [436, 306] width 331 height 24
click at [251, 284] on input "d. Abordez le problème avec le fournisseur et évaluez si une action corrective …" at bounding box center [251, 280] width 0 height 7
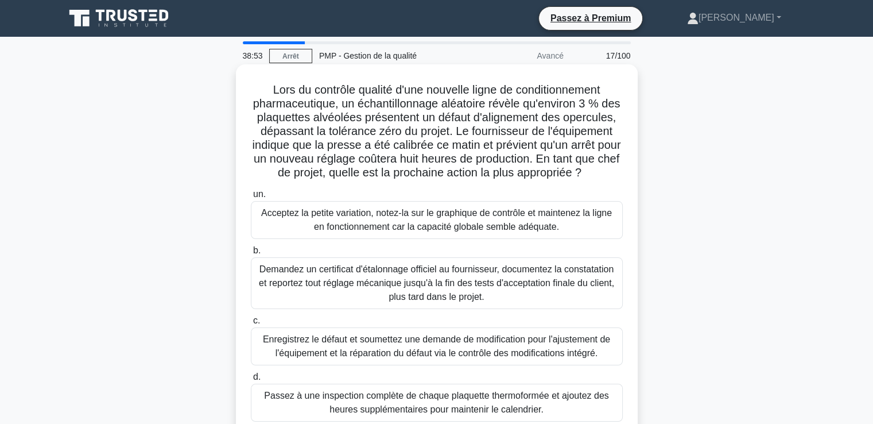
scroll to position [57, 0]
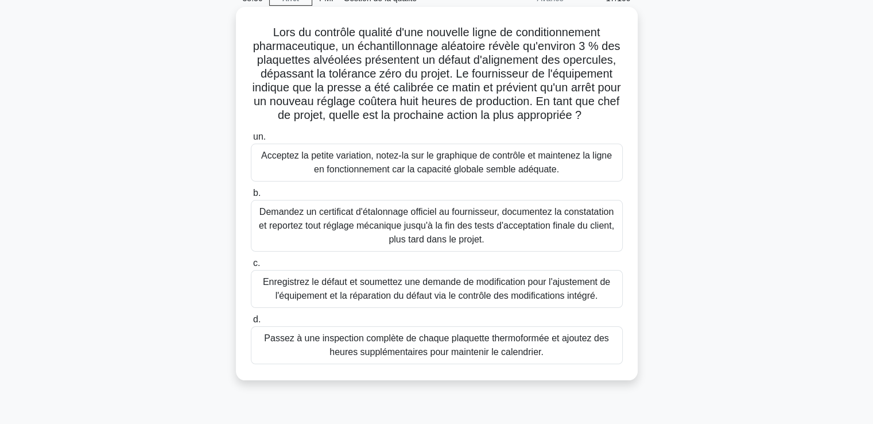
click at [373, 300] on font "Enregistrez le défaut et soumettez une demande de modification pour l'ajustemen…" at bounding box center [436, 289] width 347 height 24
click at [251, 267] on input "c. Enregistrez le défaut et soumettez une demande de modification pour l'ajuste…" at bounding box center [251, 262] width 0 height 7
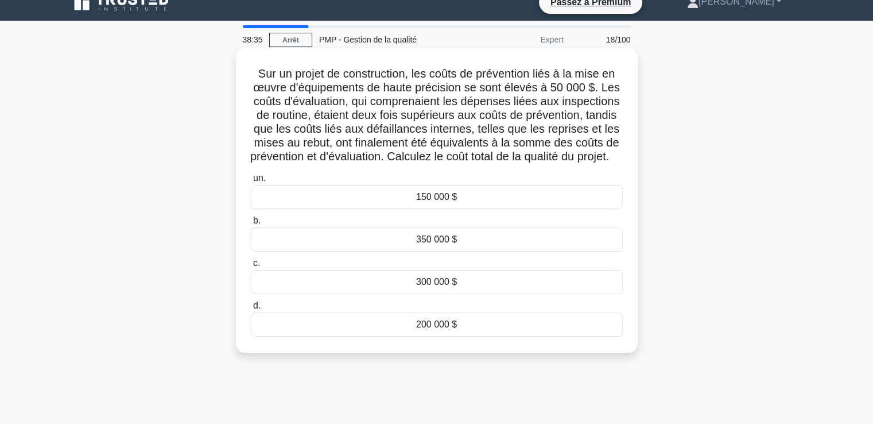
scroll to position [0, 0]
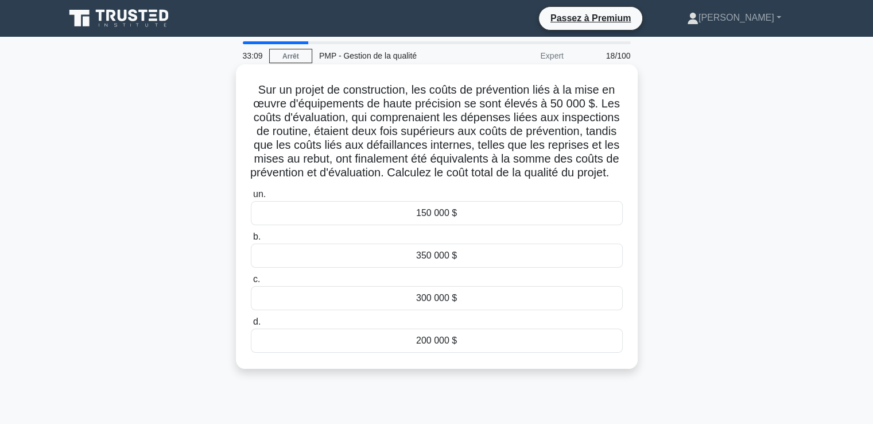
click at [434, 303] on font "300 000 $" at bounding box center [436, 298] width 41 height 10
click at [251, 283] on input "c. 300 000 $" at bounding box center [251, 279] width 0 height 7
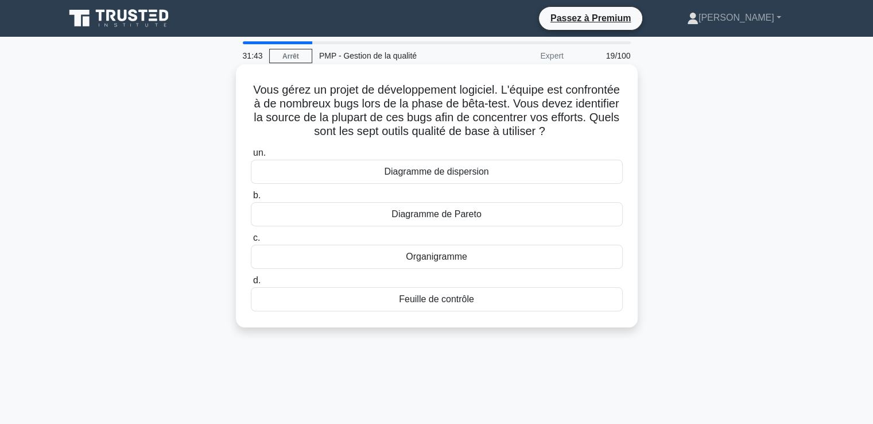
drag, startPoint x: 397, startPoint y: 298, endPoint x: 476, endPoint y: 296, distance: 78.7
click at [476, 296] on div "Feuille de contrôle" at bounding box center [437, 299] width 372 height 24
copy font "Feuille de contrôle"
click at [473, 301] on font "Feuille de contrôle" at bounding box center [436, 299] width 75 height 10
click at [251, 284] on input "d. Feuille de contrôle" at bounding box center [251, 280] width 0 height 7
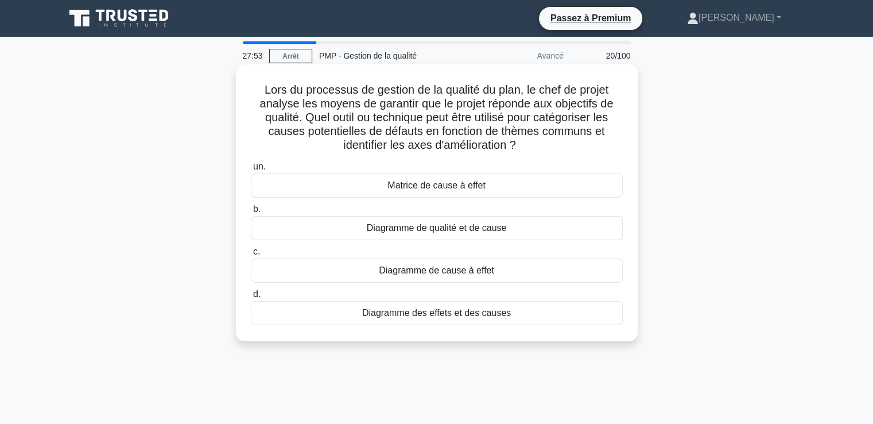
click at [424, 274] on font "Diagramme de cause à effet" at bounding box center [436, 270] width 115 height 10
click at [251, 255] on input "c. Diagramme de cause à effet" at bounding box center [251, 251] width 0 height 7
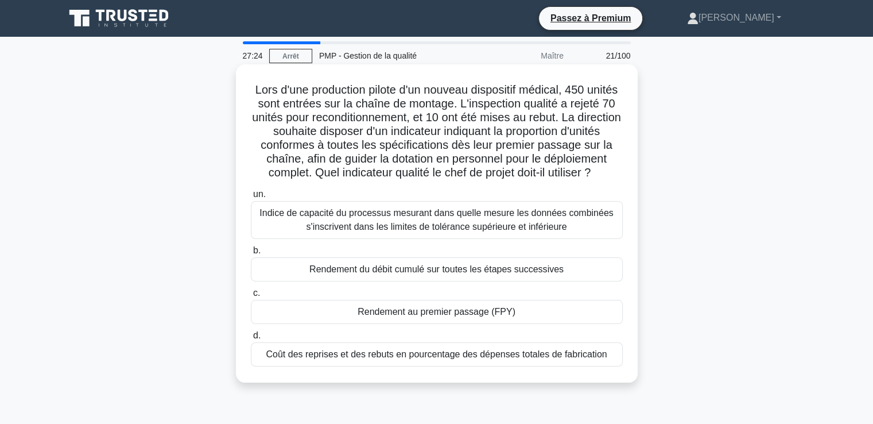
click at [396, 316] on font "Rendement au premier passage (FPY)" at bounding box center [437, 312] width 158 height 10
click at [251, 297] on input "c. Rendement au premier passage (FPY)" at bounding box center [251, 292] width 0 height 7
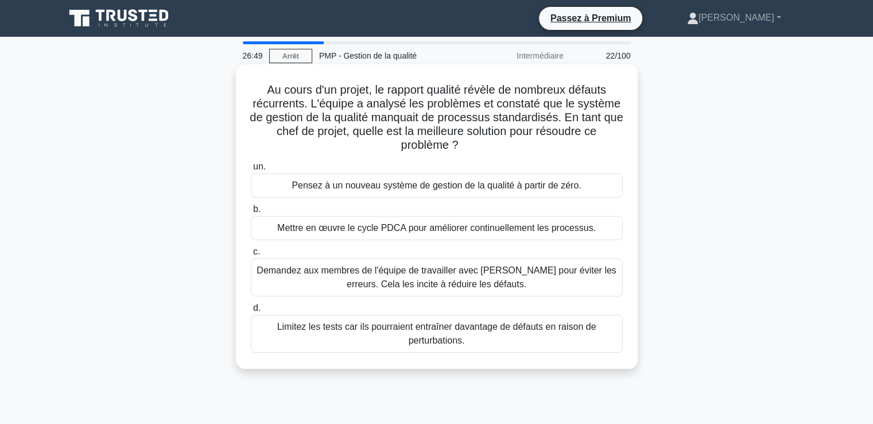
click at [382, 185] on font "Pensez à un nouveau système de gestion de la qualité à partir de zéro." at bounding box center [436, 185] width 289 height 10
click at [251, 170] on input "un. Pensez à un nouveau système de gestion de la qualité à partir de zéro." at bounding box center [251, 166] width 0 height 7
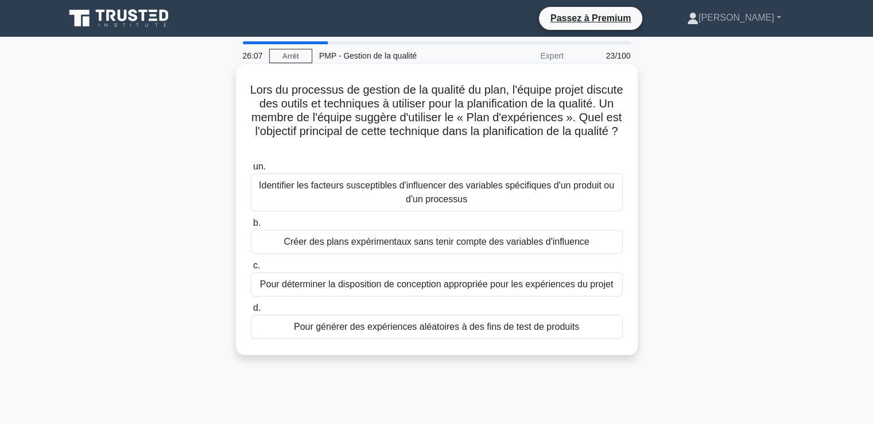
click at [351, 196] on font "Identifier les facteurs susceptibles d'influencer des variables spécifiques d'u…" at bounding box center [437, 193] width 362 height 28
click at [251, 170] on input "un. Identifier les facteurs susceptibles d'influencer des variables spécifiques…" at bounding box center [251, 166] width 0 height 7
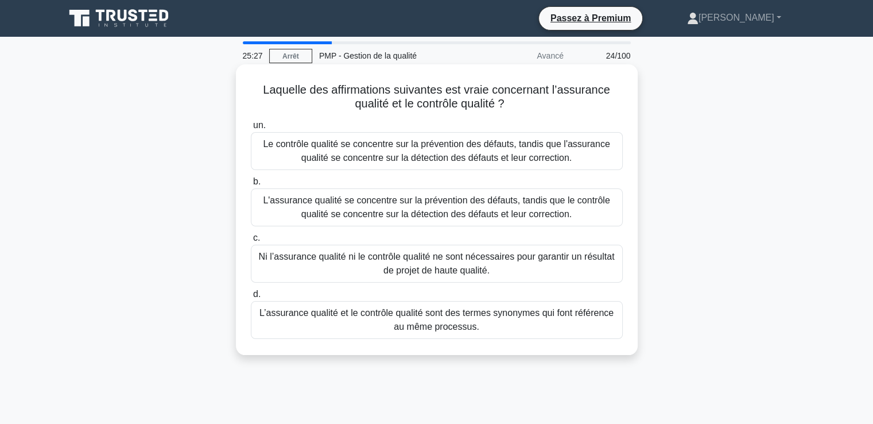
click at [398, 145] on font "Le contrôle qualité se concentre sur la prévention des défauts, tandis que l'as…" at bounding box center [436, 151] width 347 height 24
click at [251, 129] on input "un. Le contrôle qualité se concentre sur la prévention des défauts, tandis que …" at bounding box center [251, 125] width 0 height 7
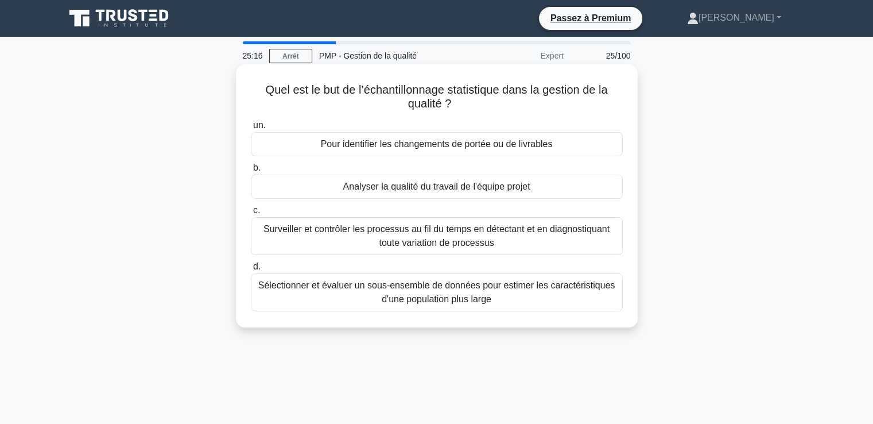
click at [379, 293] on font "Sélectionner et évaluer un sous-ensemble de données pour estimer les caractéris…" at bounding box center [437, 292] width 362 height 28
click at [251, 270] on input "d. Sélectionner et évaluer un sous-ensemble de données pour estimer les caracté…" at bounding box center [251, 266] width 0 height 7
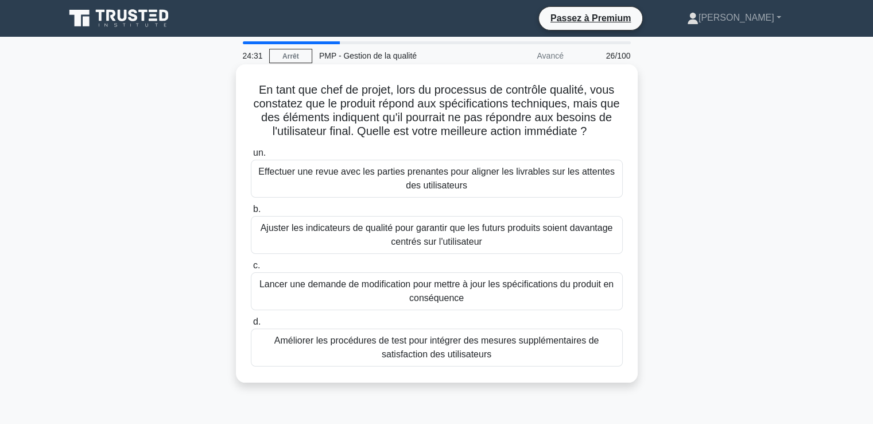
click at [400, 347] on font "Améliorer les procédures de test pour intégrer des mesures supplémentaires de s…" at bounding box center [437, 348] width 362 height 28
click at [251, 325] on input "d. Améliorer les procédures de test pour intégrer des mesures supplémentaires d…" at bounding box center [251, 321] width 0 height 7
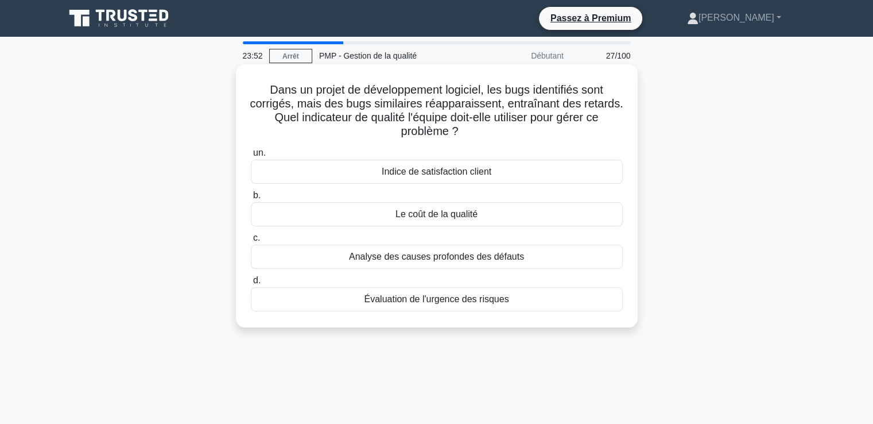
click at [446, 259] on font "Analyse des causes profondes des défauts" at bounding box center [436, 256] width 175 height 10
click at [251, 242] on input "c. Analyse des causes profondes des défauts" at bounding box center [251, 237] width 0 height 7
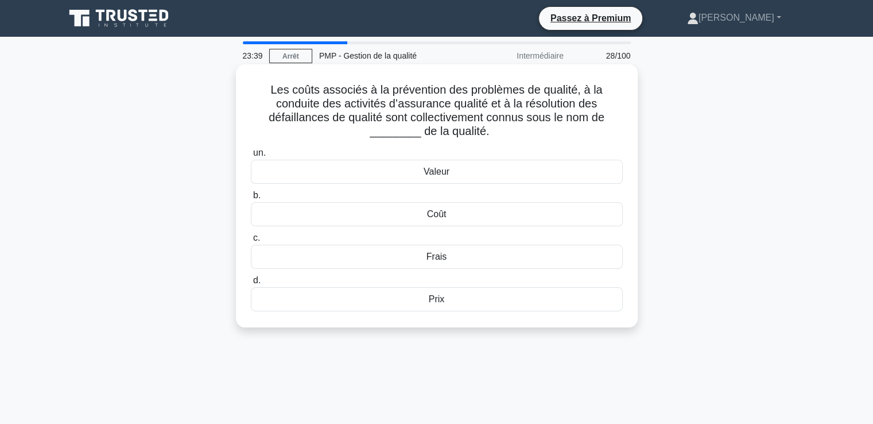
click at [436, 216] on font "Coût" at bounding box center [437, 214] width 20 height 10
click at [251, 199] on input "b. Coût" at bounding box center [251, 195] width 0 height 7
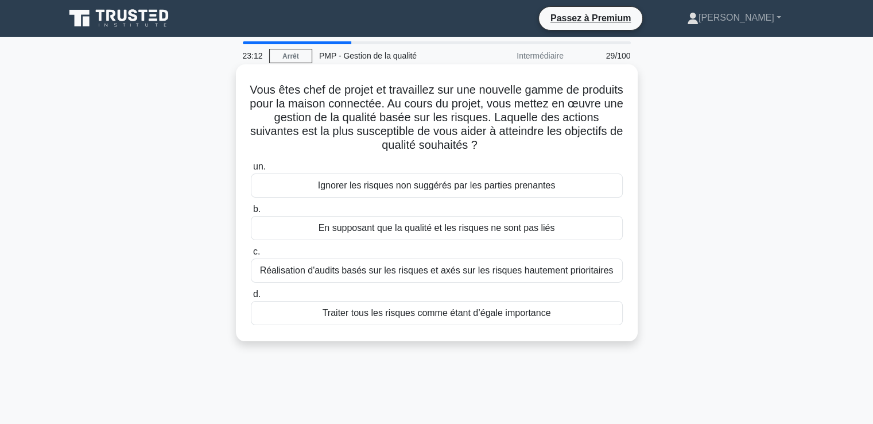
click at [363, 270] on font "Réalisation d'audits basés sur les risques et axés sur les risques hautement pr…" at bounding box center [437, 270] width 354 height 10
click at [251, 255] on input "c. Réalisation d'audits basés sur les risques et axés sur les risques hautement…" at bounding box center [251, 251] width 0 height 7
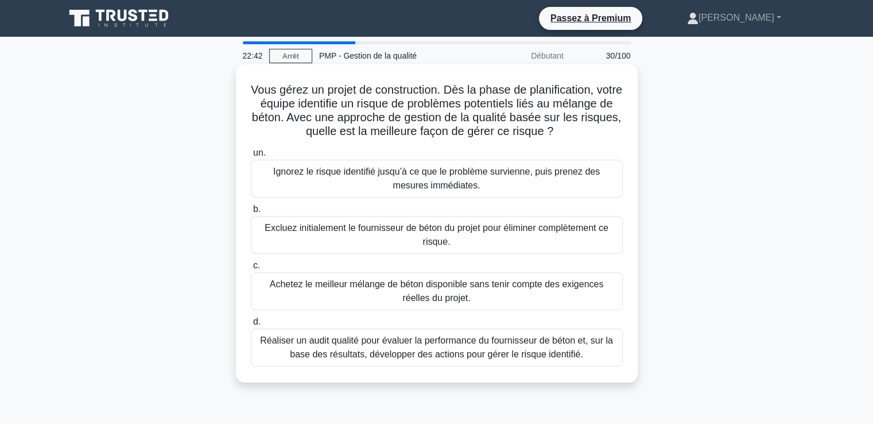
click at [402, 351] on font "Réaliser un audit qualité pour évaluer la performance du fournisseur de béton e…" at bounding box center [436, 347] width 353 height 24
click at [251, 325] on input "d. Réaliser un audit qualité pour évaluer la performance du fournisseur de béto…" at bounding box center [251, 321] width 0 height 7
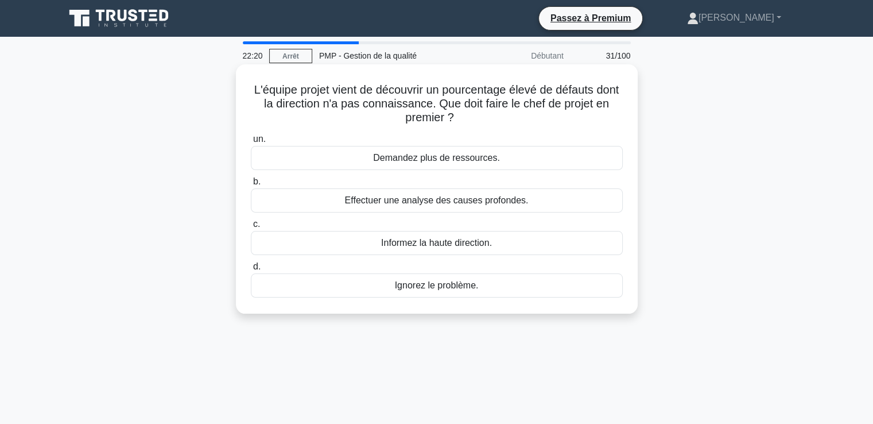
click at [411, 198] on font "Effectuer une analyse des causes profondes." at bounding box center [437, 200] width 184 height 10
click at [251, 185] on input "b. Effectuer une analyse des causes profondes." at bounding box center [251, 181] width 0 height 7
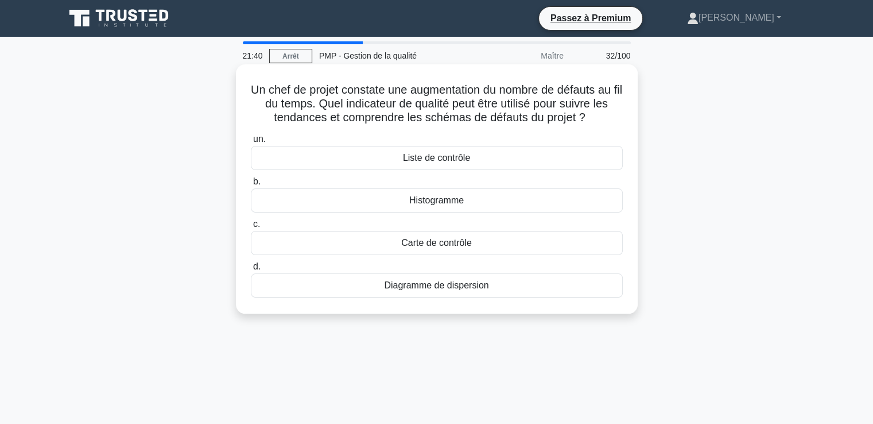
click at [416, 245] on font "Carte de contrôle" at bounding box center [436, 243] width 71 height 10
click at [251, 228] on input "c. Carte de contrôle" at bounding box center [251, 223] width 0 height 7
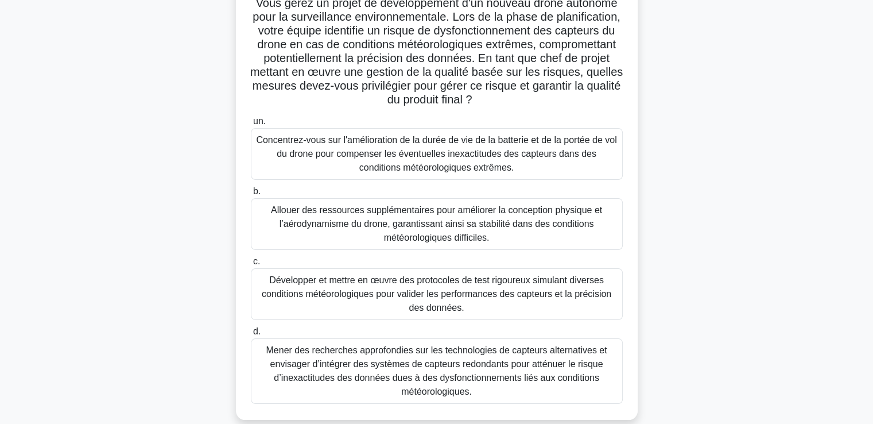
scroll to position [115, 0]
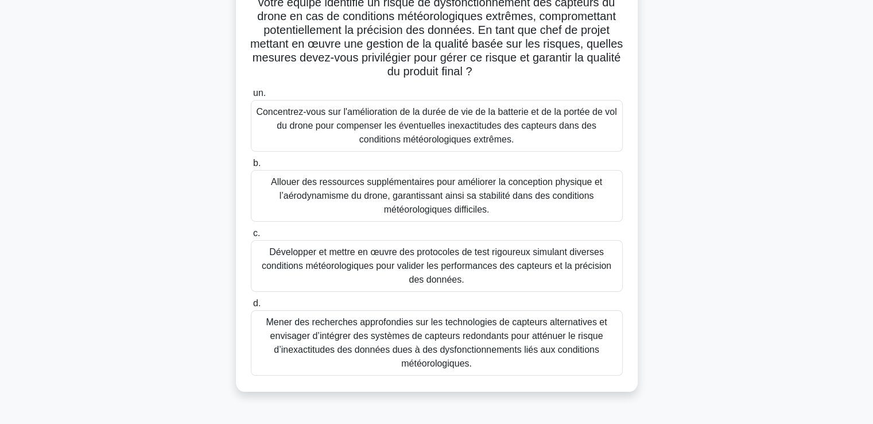
click at [417, 340] on font "Mener des recherches approfondies sur les technologies de capteurs alternatives…" at bounding box center [436, 342] width 341 height 51
click at [251, 307] on input "d. Mener des recherches approfondies sur les technologies de capteurs alternati…" at bounding box center [251, 303] width 0 height 7
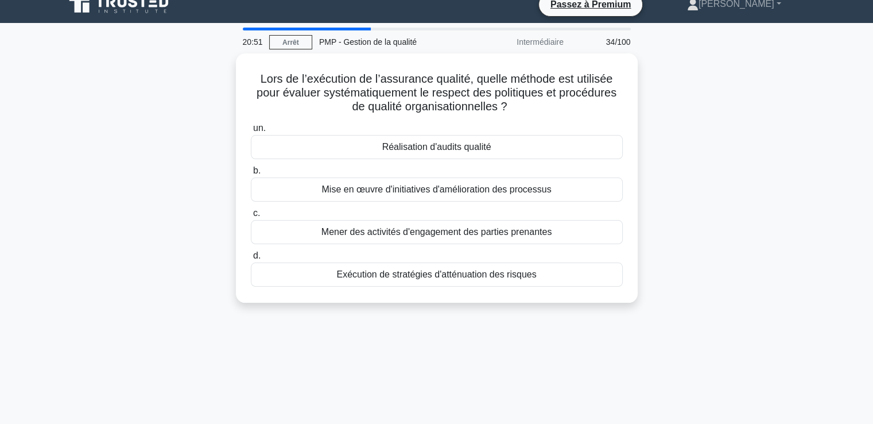
scroll to position [23, 0]
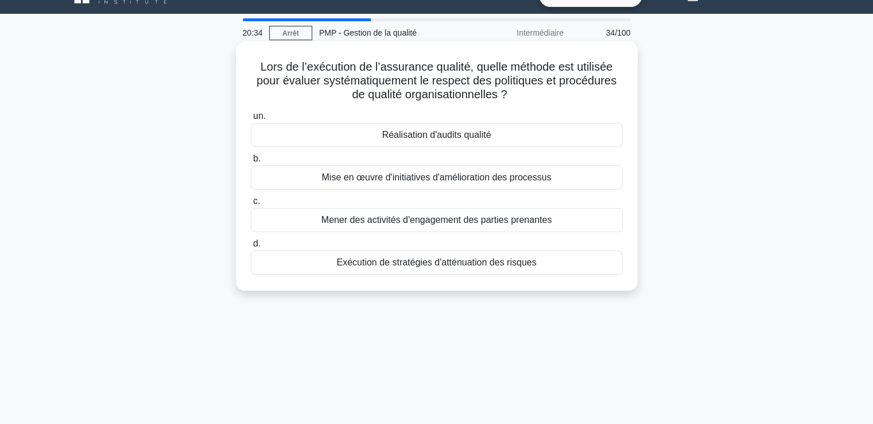
click at [434, 135] on font "Réalisation d'audits qualité" at bounding box center [436, 135] width 109 height 10
click at [251, 120] on input "un. Réalisation d'audits qualité" at bounding box center [251, 116] width 0 height 7
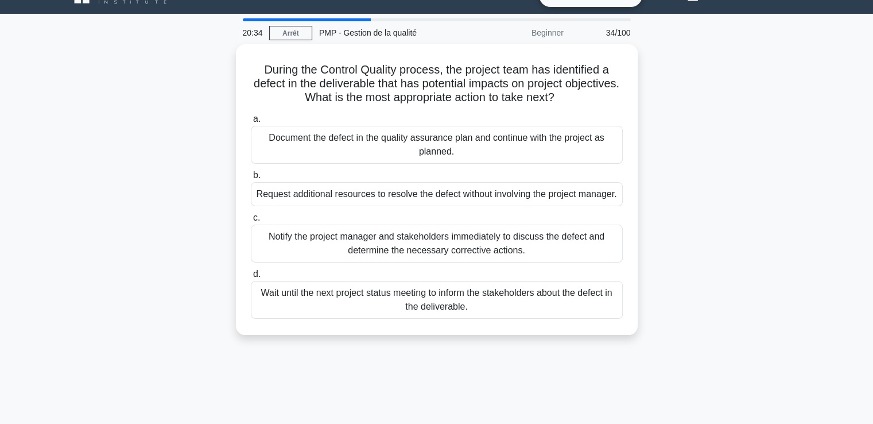
scroll to position [0, 0]
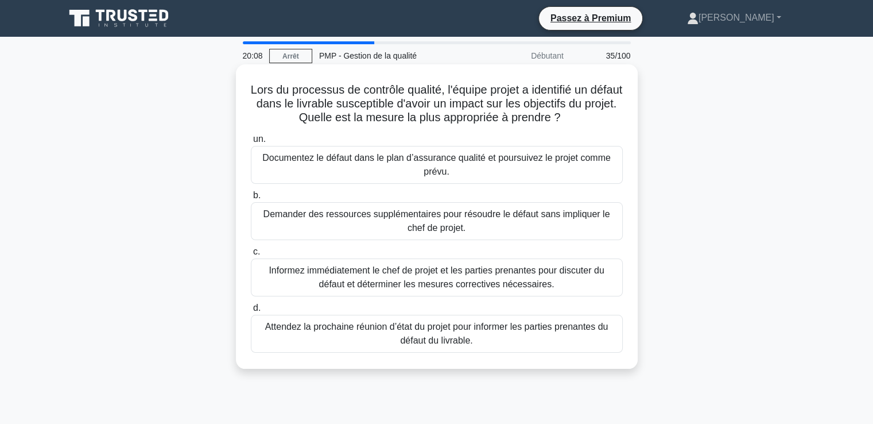
click at [416, 277] on font "Informez immédiatement le chef de projet et les parties prenantes pour discuter…" at bounding box center [437, 277] width 362 height 28
click at [251, 255] on input "c. Informez immédiatement le chef de projet et les parties prenantes pour discu…" at bounding box center [251, 251] width 0 height 7
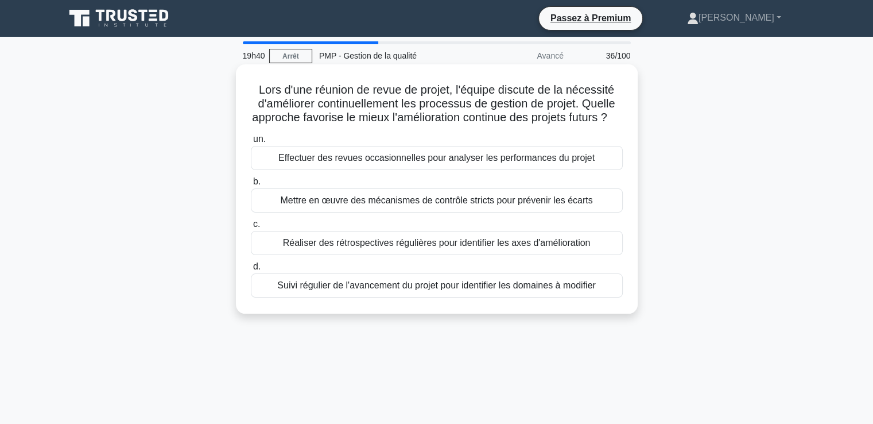
click at [385, 247] on font "Réaliser des rétrospectives régulières pour identifier les axes d'amélioration" at bounding box center [437, 243] width 308 height 10
click at [251, 228] on input "c. Réaliser des rétrospectives régulières pour identifier les axes d'améliorati…" at bounding box center [251, 223] width 0 height 7
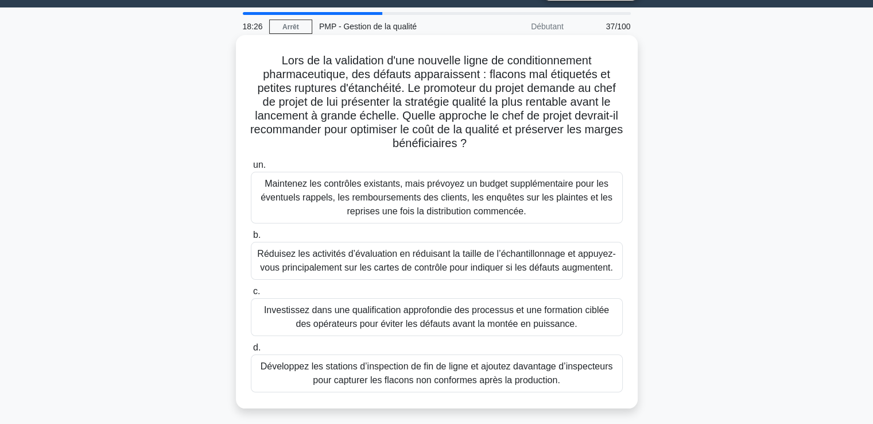
scroll to position [57, 0]
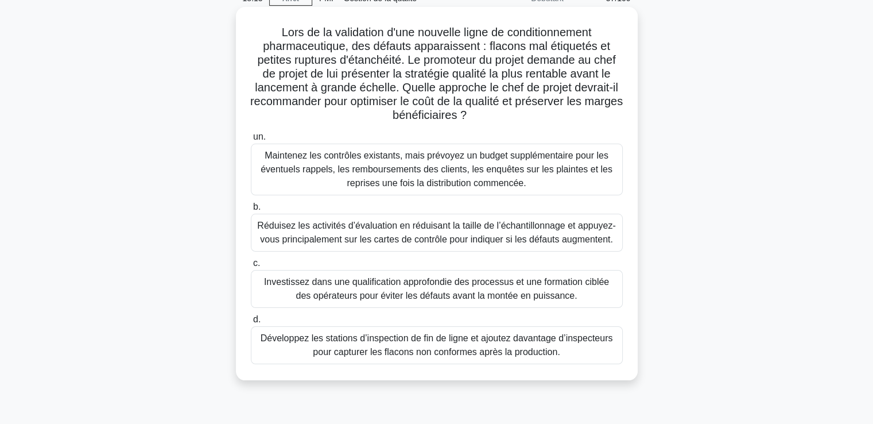
click at [401, 282] on font "Investissez dans une qualification approfondie des processus et une formation c…" at bounding box center [436, 289] width 345 height 24
click at [251, 267] on input "c. Investissez dans une qualification approfondie des processus et une formatio…" at bounding box center [251, 262] width 0 height 7
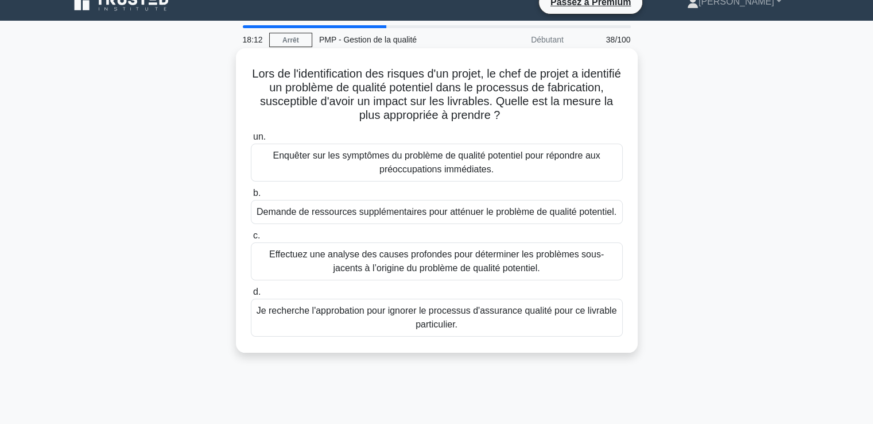
scroll to position [0, 0]
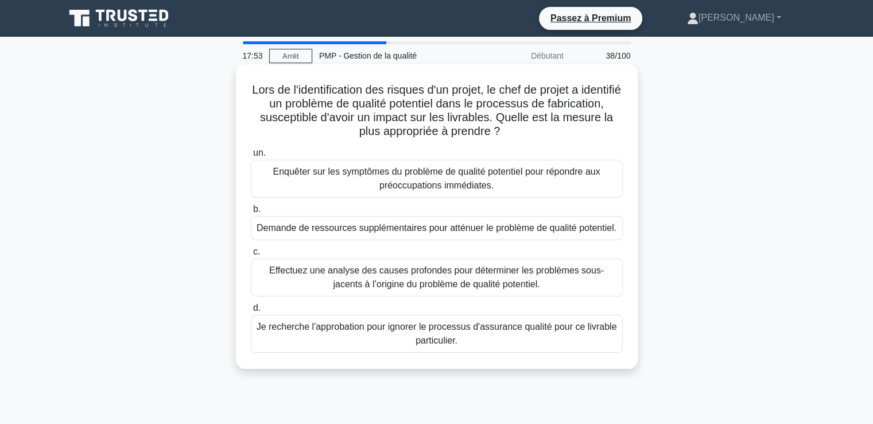
click at [374, 281] on font "Effectuez une analyse des causes profondes pour déterminer les problèmes sous-j…" at bounding box center [436, 277] width 335 height 24
click at [251, 255] on input "c. Effectuez une analyse des causes profondes pour déterminer les problèmes sou…" at bounding box center [251, 251] width 0 height 7
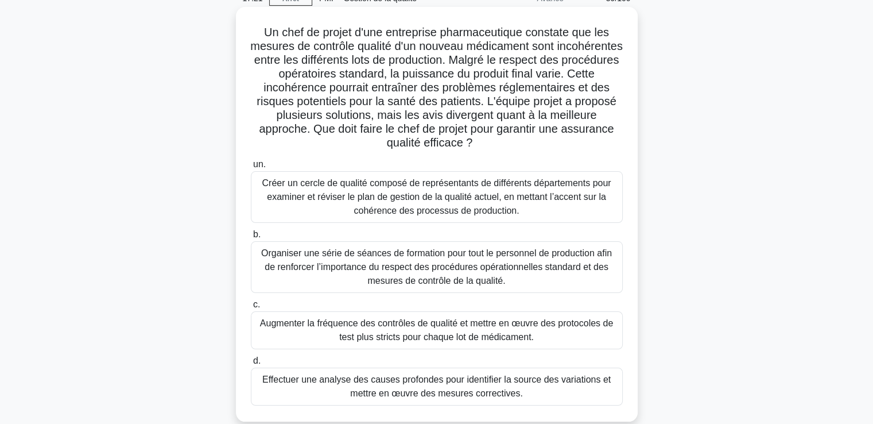
scroll to position [115, 0]
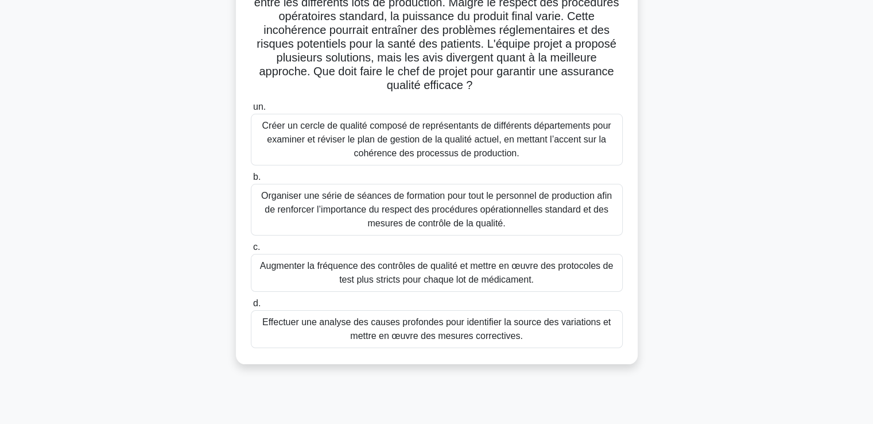
click at [383, 329] on font "Effectuer une analyse des causes profondes pour identifier la source des variat…" at bounding box center [436, 329] width 348 height 24
click at [251, 307] on input "d. Effectuer une analyse des causes profondes pour identifier la source des var…" at bounding box center [251, 303] width 0 height 7
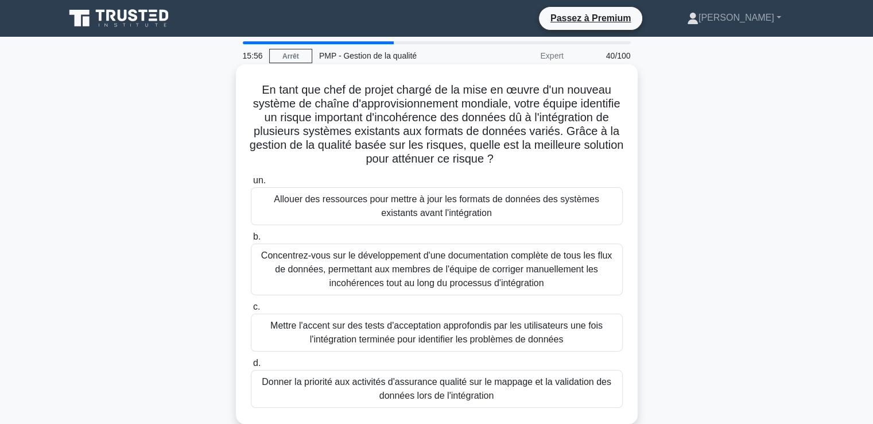
scroll to position [57, 0]
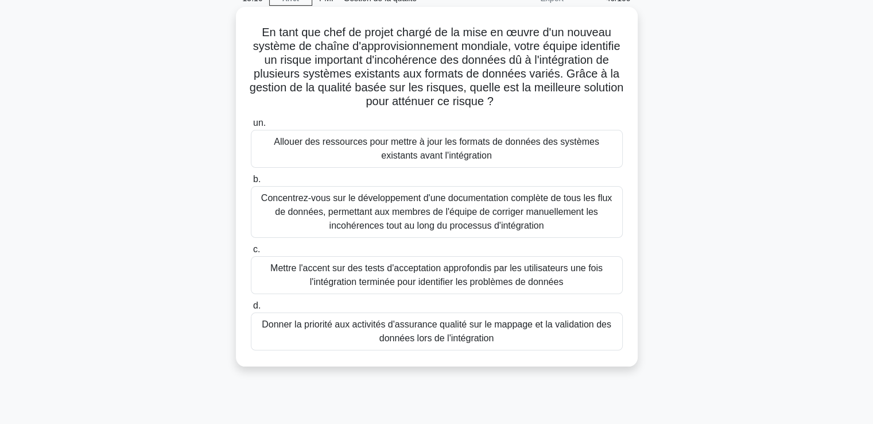
click at [372, 268] on font "Mettre l'accent sur des tests d'acceptation approfondis par les utilisateurs un…" at bounding box center [436, 275] width 332 height 24
click at [251, 253] on input "c. Mettre l'accent sur des tests d'acceptation approfondis par les utilisateurs…" at bounding box center [251, 249] width 0 height 7
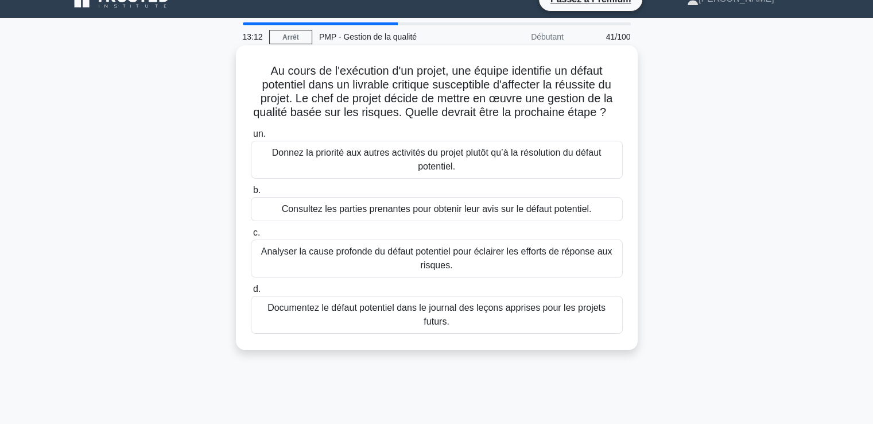
scroll to position [0, 0]
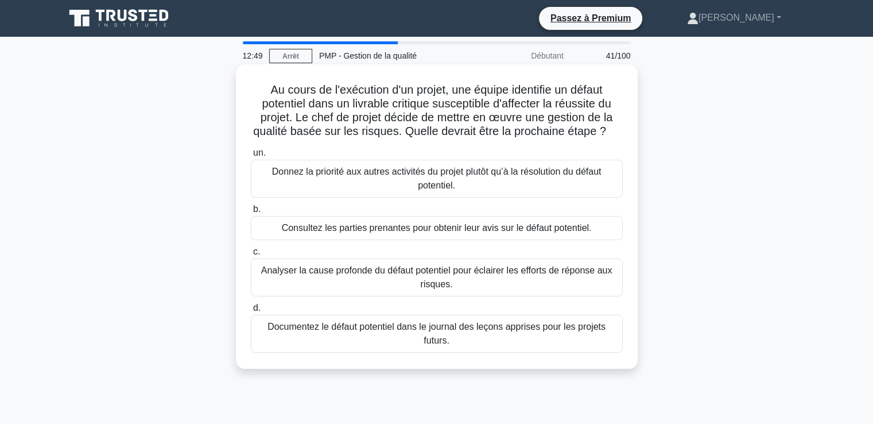
click at [320, 281] on font "Analyser la cause profonde du défaut potentiel pour éclairer les efforts de rép…" at bounding box center [437, 277] width 362 height 28
click at [251, 255] on input "c. Analyser la cause profonde du défaut potentiel pour éclairer les efforts de …" at bounding box center [251, 251] width 0 height 7
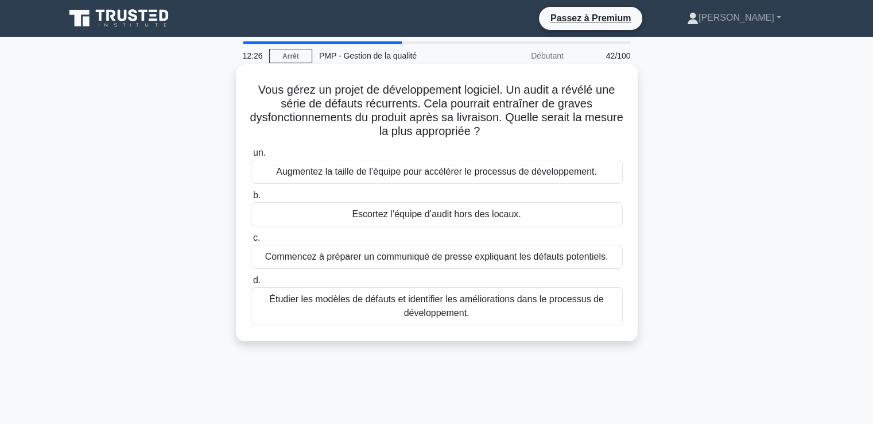
click at [377, 300] on font "Étudier les modèles de défauts et identifier les améliorations dans le processu…" at bounding box center [436, 306] width 335 height 24
click at [251, 284] on input "d. Étudier les modèles de défauts et identifier les améliorations dans le proce…" at bounding box center [251, 280] width 0 height 7
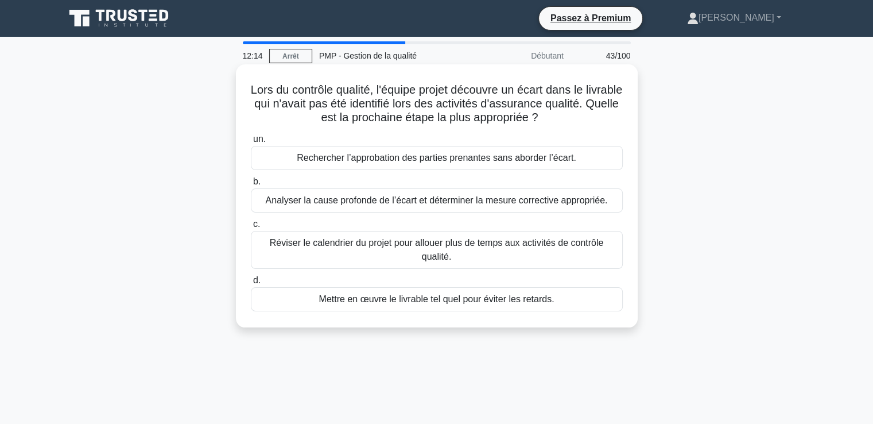
click at [350, 207] on font "Analyser la cause profonde de l’écart et déterminer la mesure corrective approp…" at bounding box center [437, 200] width 342 height 14
click at [251, 185] on input "b. Analyser la cause profonde de l’écart et déterminer la mesure corrective app…" at bounding box center [251, 181] width 0 height 7
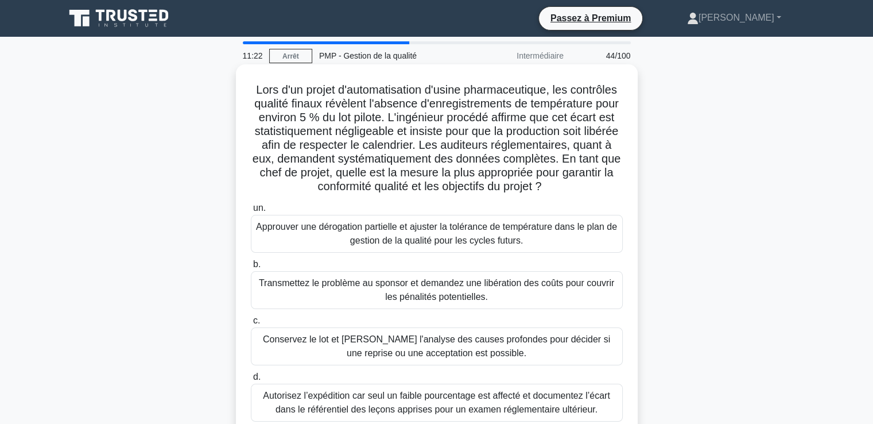
click at [374, 347] on font "Conservez le lot et lancez l'analyse des causes profondes pour décider si une r…" at bounding box center [437, 346] width 362 height 28
click at [251, 324] on input "c. Conservez le lot et lancez l'analyse des causes profondes pour décider si un…" at bounding box center [251, 320] width 0 height 7
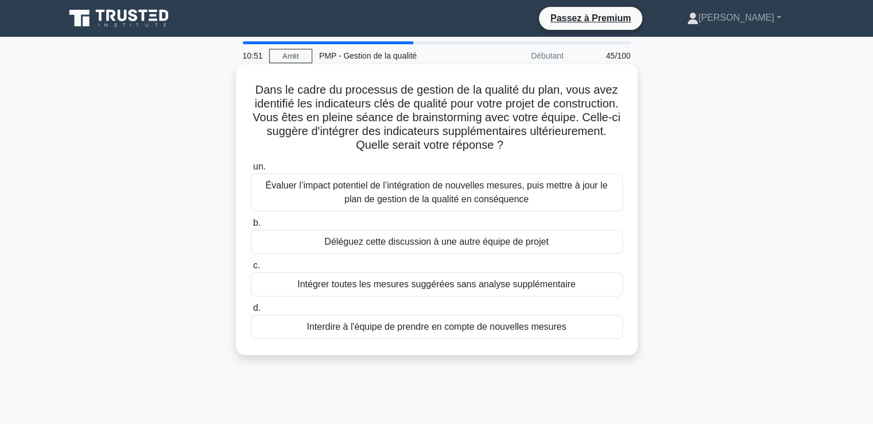
click at [363, 197] on font "Évaluer l’impact potentiel de l’intégration de nouvelles mesures, puis mettre à…" at bounding box center [437, 192] width 342 height 24
click at [251, 170] on input "un. Évaluer l’impact potentiel de l’intégration de nouvelles mesures, puis mett…" at bounding box center [251, 166] width 0 height 7
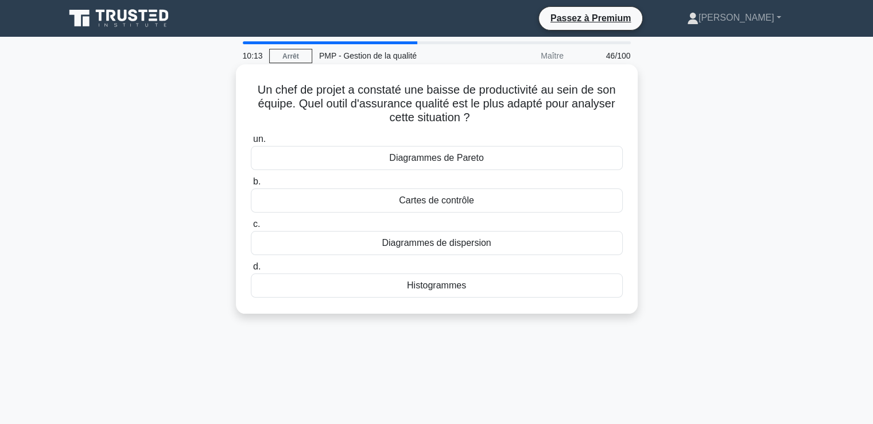
click at [434, 203] on font "Cartes de contrôle" at bounding box center [436, 200] width 75 height 10
click at [251, 185] on input "b. Cartes de contrôle" at bounding box center [251, 181] width 0 height 7
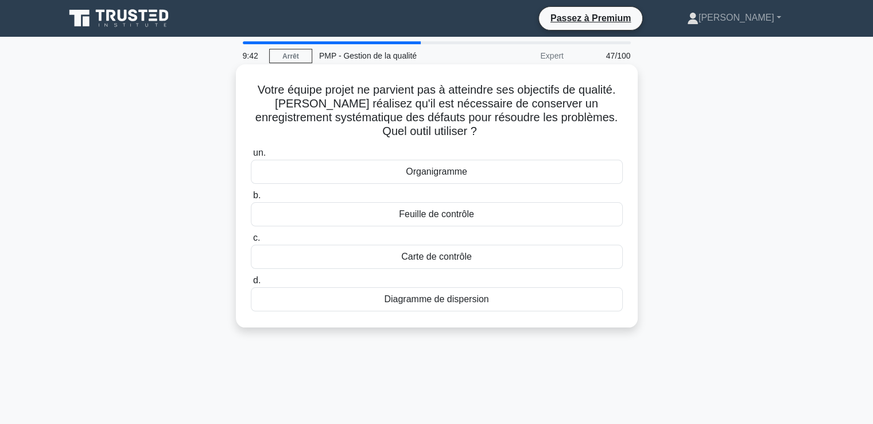
click at [425, 219] on font "Feuille de contrôle" at bounding box center [436, 214] width 75 height 10
click at [251, 199] on input "b. Feuille de contrôle" at bounding box center [251, 195] width 0 height 7
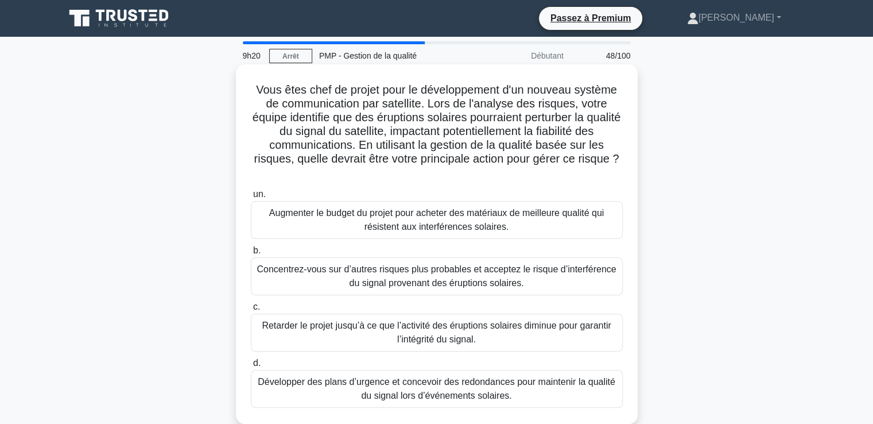
scroll to position [57, 0]
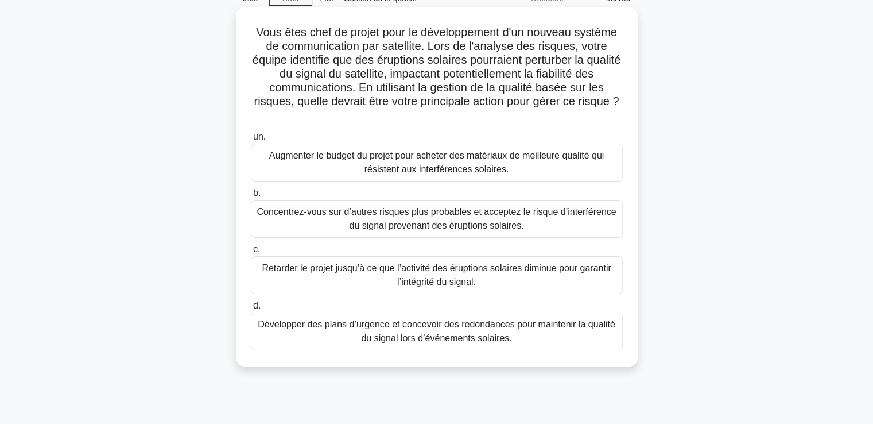
click at [420, 327] on font "Développer des plans d’urgence et concevoir des redondances pour maintenir la q…" at bounding box center [437, 331] width 358 height 24
click at [251, 309] on input "d. Développer des plans d’urgence et concevoir des redondances pour maintenir l…" at bounding box center [251, 305] width 0 height 7
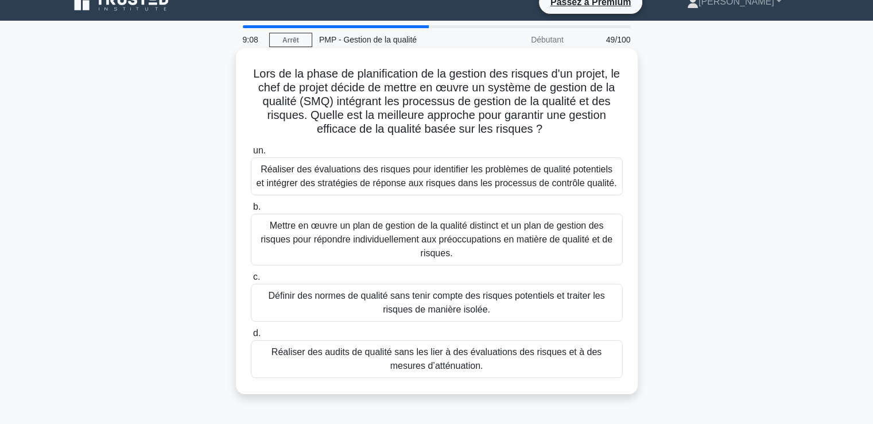
scroll to position [0, 0]
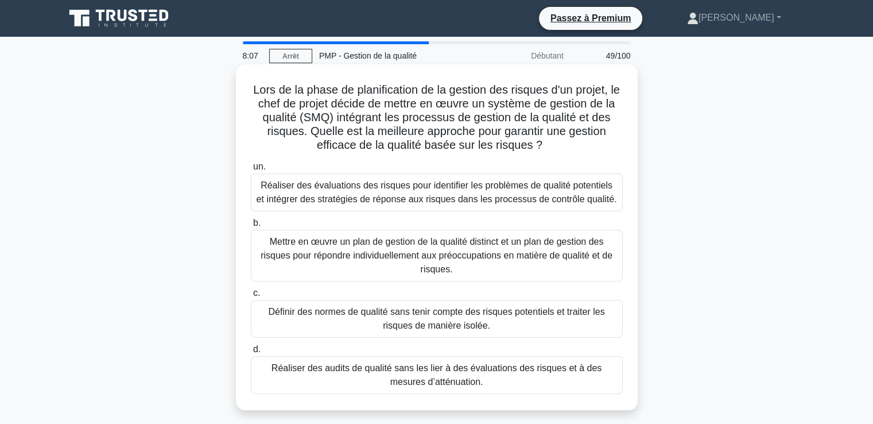
click at [324, 203] on font "Réaliser des évaluations des risques pour identifier les problèmes de qualité p…" at bounding box center [437, 192] width 361 height 24
click at [251, 170] on input "un. Réaliser des évaluations des risques pour identifier les problèmes de quali…" at bounding box center [251, 166] width 0 height 7
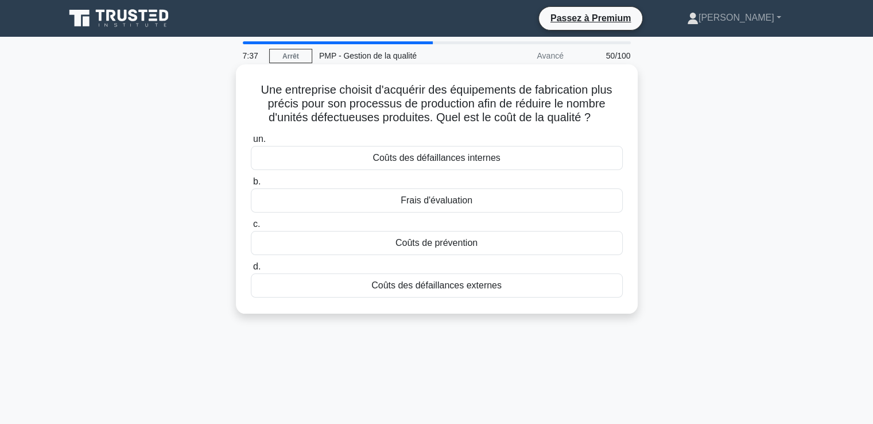
click at [418, 244] on font "Coûts de prévention" at bounding box center [437, 243] width 82 height 10
click at [251, 228] on input "c. Coûts de prévention" at bounding box center [251, 223] width 0 height 7
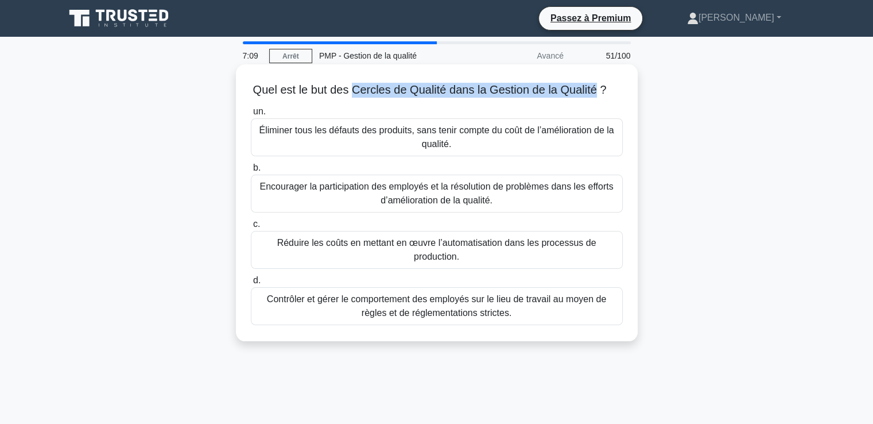
drag, startPoint x: 352, startPoint y: 88, endPoint x: 595, endPoint y: 94, distance: 242.3
click at [595, 94] on font "Quel est le but des Cercles de Qualité dans la Gestion de la Qualité ?" at bounding box center [430, 89] width 354 height 13
copy font "Cercles de Qualité dans la Gestion de la Qualité"
click at [344, 88] on font "Quel est le but des Cercles de Qualité dans la Gestion de la Qualité ?" at bounding box center [430, 89] width 354 height 13
click at [436, 196] on font "Encourager la participation des employés et la résolution de problèmes dans les…" at bounding box center [436, 193] width 354 height 24
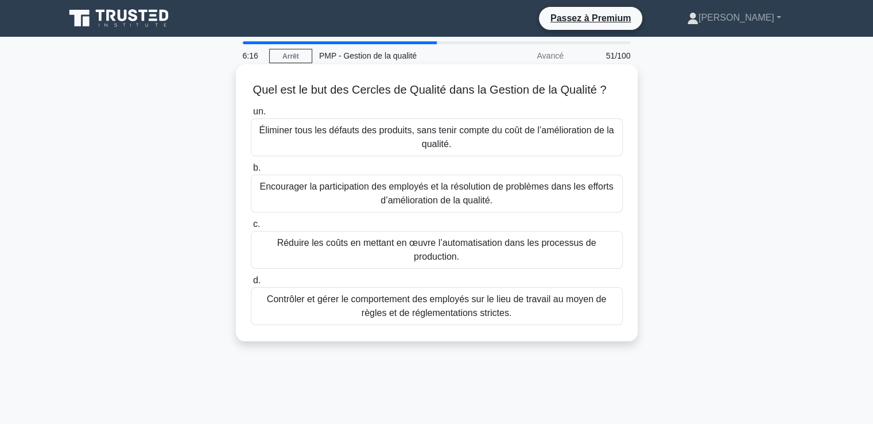
click at [251, 172] on input "b. Encourager la participation des employés et la résolution de problèmes dans …" at bounding box center [251, 167] width 0 height 7
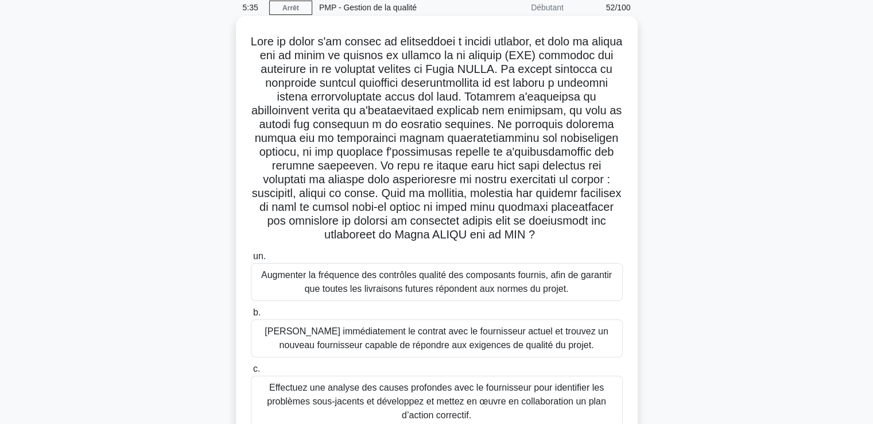
scroll to position [172, 0]
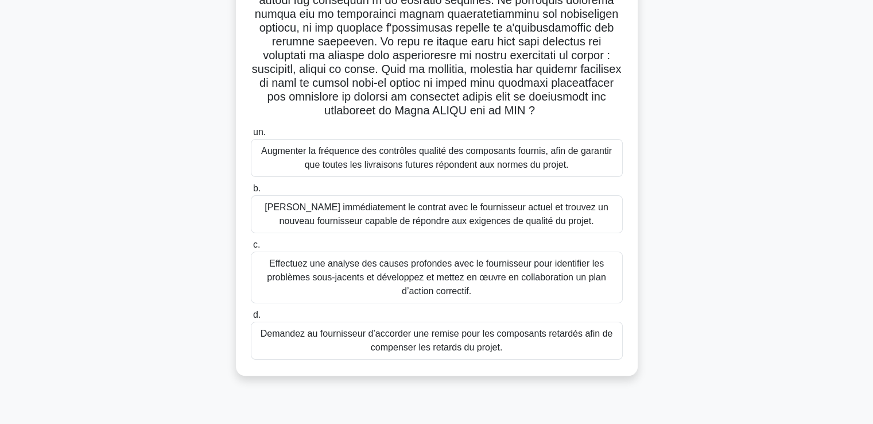
click at [346, 292] on font "Effectuez une analyse des causes profondes avec le fournisseur pour identifier …" at bounding box center [436, 276] width 339 height 37
click at [251, 249] on input "c. Effectuez une analyse des causes profondes avec le fournisseur pour identifi…" at bounding box center [251, 244] width 0 height 7
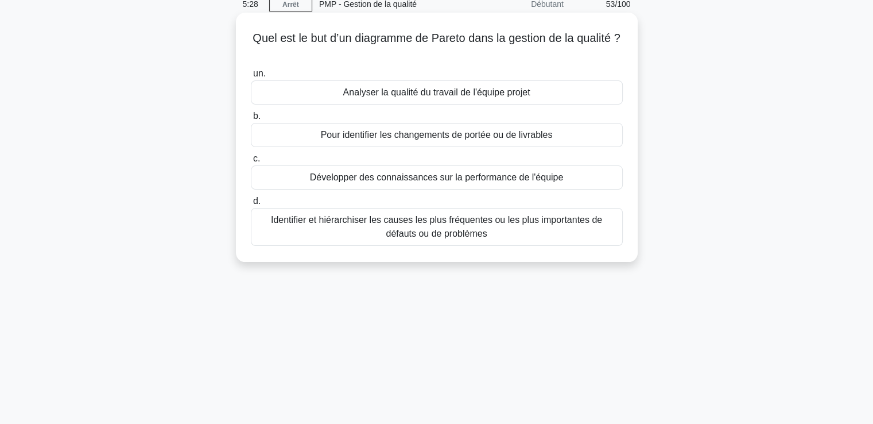
scroll to position [0, 0]
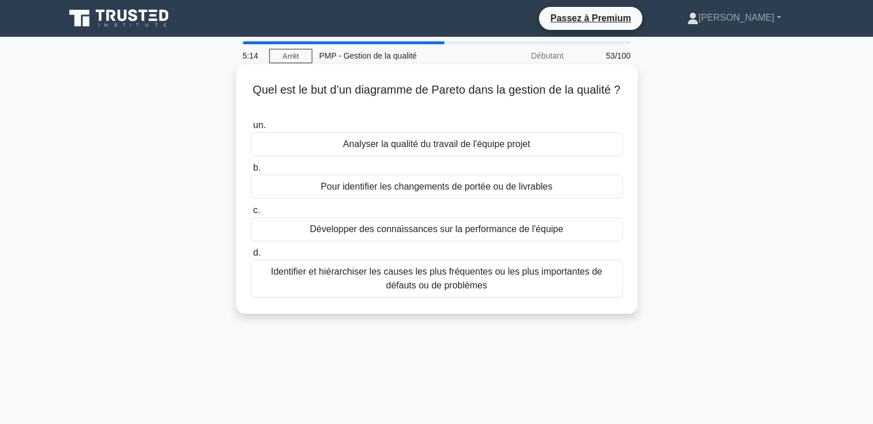
click at [455, 285] on font "Identifier et hiérarchiser les causes les plus fréquentes ou les plus important…" at bounding box center [436, 278] width 331 height 24
click at [251, 257] on input "d. Identifier et hiérarchiser les causes les plus fréquentes ou les plus import…" at bounding box center [251, 252] width 0 height 7
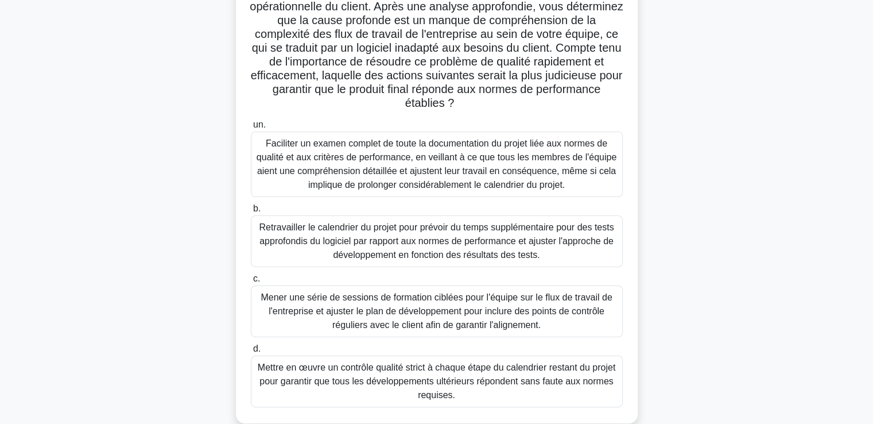
scroll to position [172, 0]
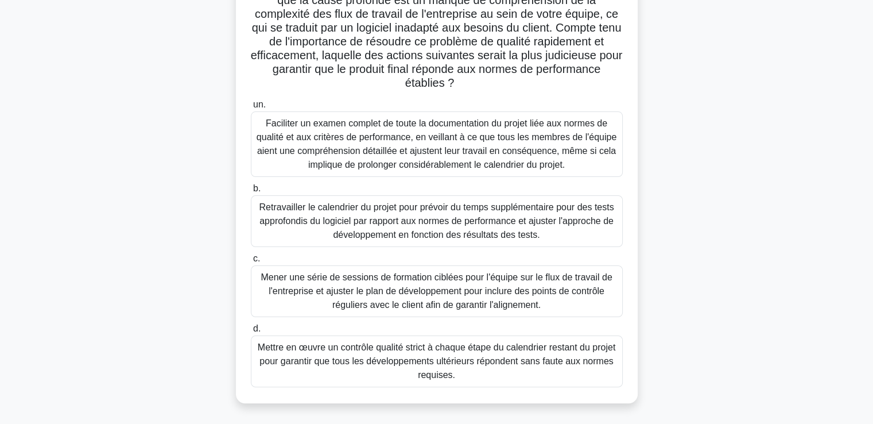
click at [436, 292] on font "Mener une série de sessions de formation ciblées pour l'équipe sur le flux de t…" at bounding box center [436, 290] width 351 height 37
click at [251, 262] on input "c. Mener une série de sessions de formation ciblées pour l'équipe sur le flux d…" at bounding box center [251, 258] width 0 height 7
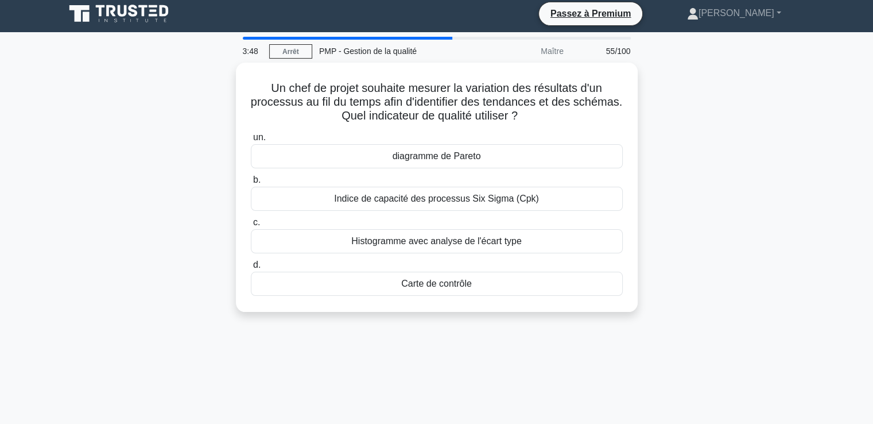
scroll to position [0, 0]
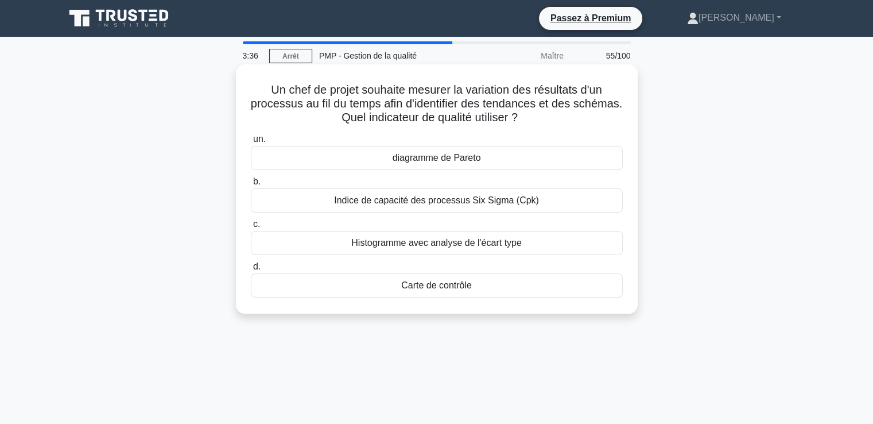
click at [441, 290] on font "Carte de contrôle" at bounding box center [436, 285] width 71 height 10
click at [251, 270] on input "d. Carte de contrôle" at bounding box center [251, 266] width 0 height 7
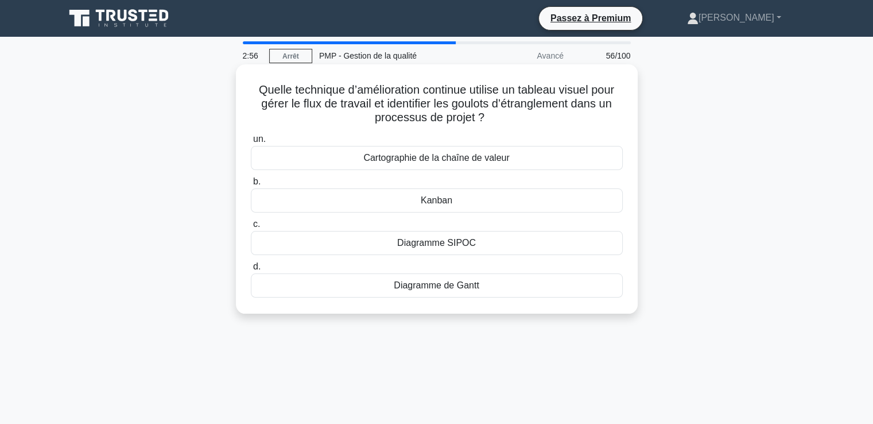
click at [405, 166] on div "Cartographie de la chaîne de valeur" at bounding box center [437, 158] width 372 height 24
click at [251, 143] on input "un. Cartographie de la chaîne de valeur" at bounding box center [251, 138] width 0 height 7
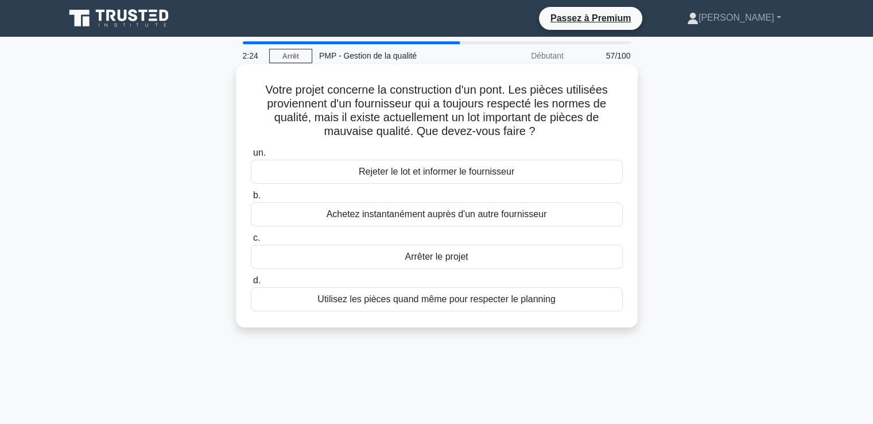
click at [448, 173] on font "Rejeter le lot et informer le fournisseur" at bounding box center [437, 171] width 156 height 10
click at [251, 157] on input "un. Rejeter le lot et informer le fournisseur" at bounding box center [251, 152] width 0 height 7
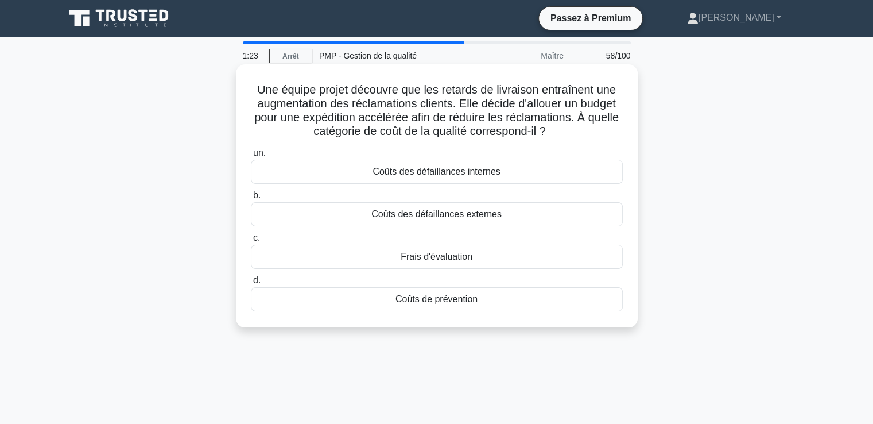
click at [430, 174] on font "Coûts des défaillances internes" at bounding box center [436, 171] width 127 height 10
click at [251, 157] on input "un. Coûts des défaillances internes" at bounding box center [251, 152] width 0 height 7
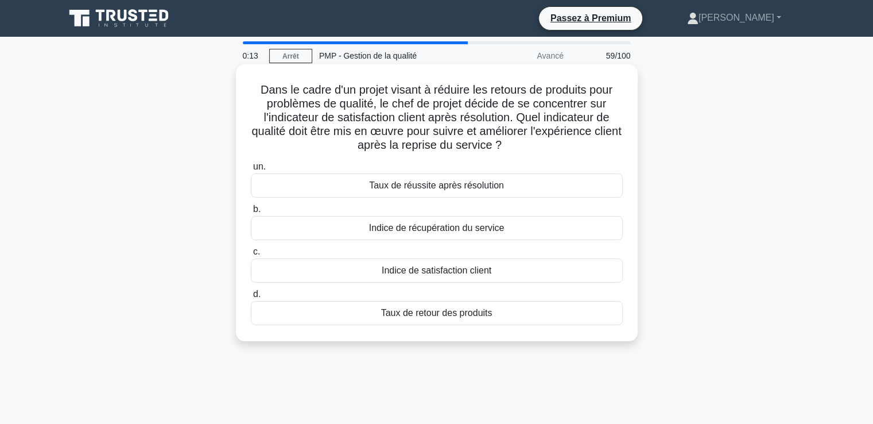
click at [400, 189] on font "Taux de réussite après résolution" at bounding box center [436, 185] width 135 height 10
click at [251, 170] on input "un. Taux de réussite après résolution" at bounding box center [251, 166] width 0 height 7
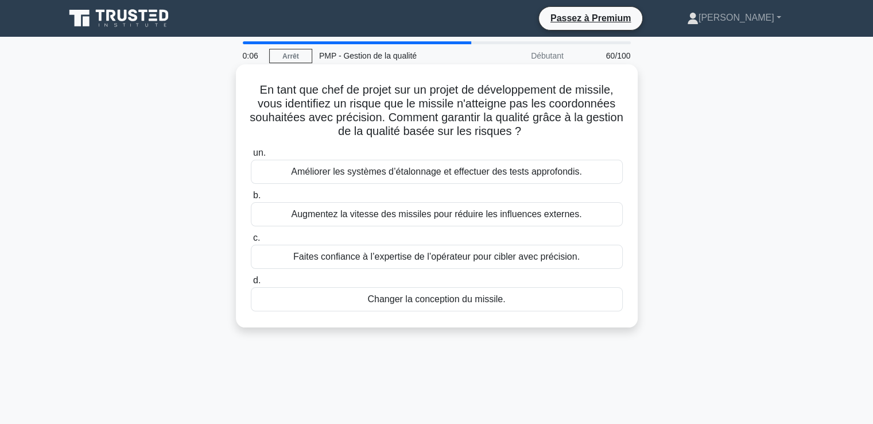
click at [393, 173] on font "Améliorer les systèmes d’étalonnage et effectuer des tests approfondis." at bounding box center [436, 171] width 291 height 10
click at [251, 157] on input "un. Améliorer les systèmes d’étalonnage et effectuer des tests approfondis." at bounding box center [251, 152] width 0 height 7
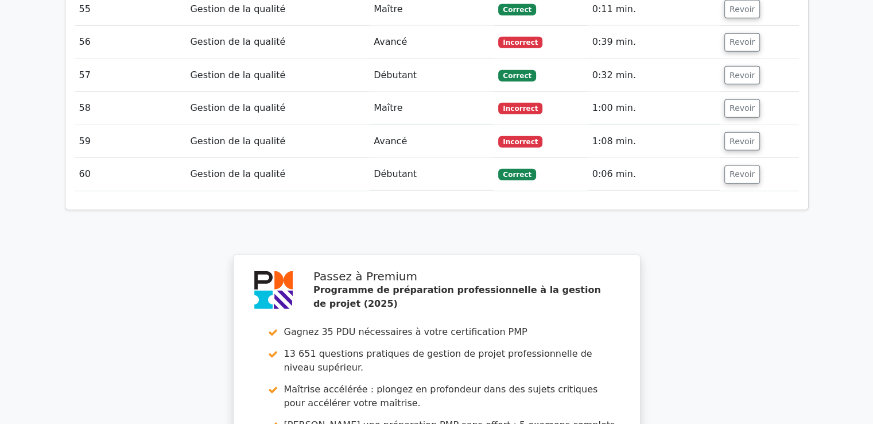
scroll to position [3343, 0]
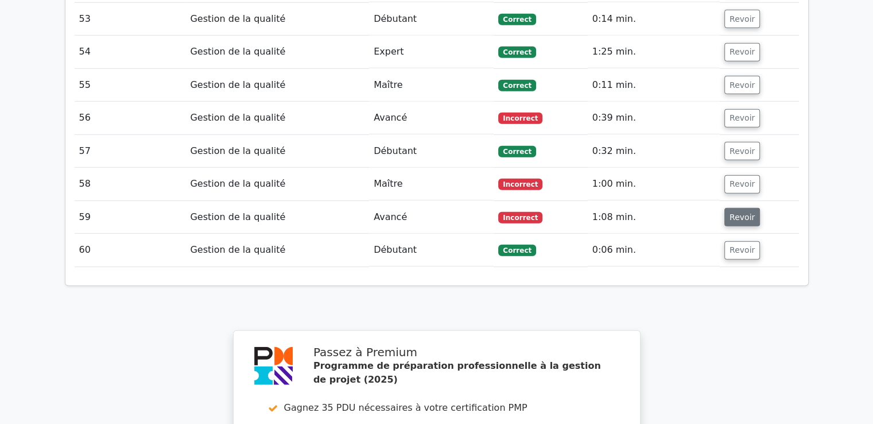
click at [741, 212] on font "Revoir" at bounding box center [742, 216] width 25 height 9
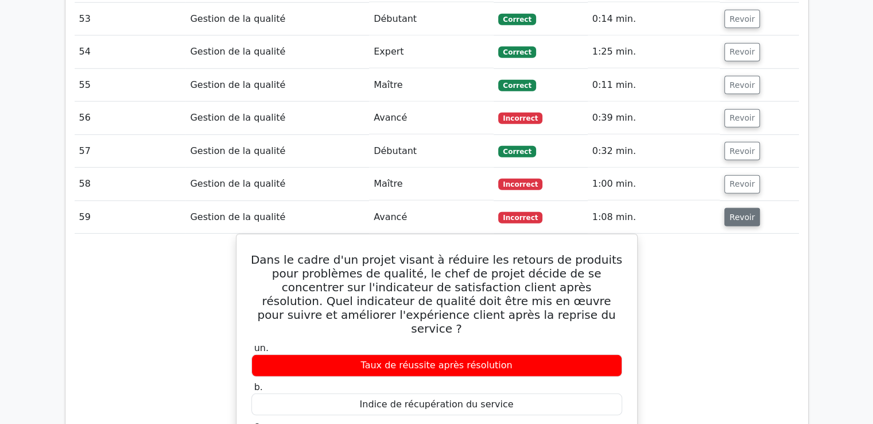
click at [730, 212] on font "Revoir" at bounding box center [742, 216] width 25 height 9
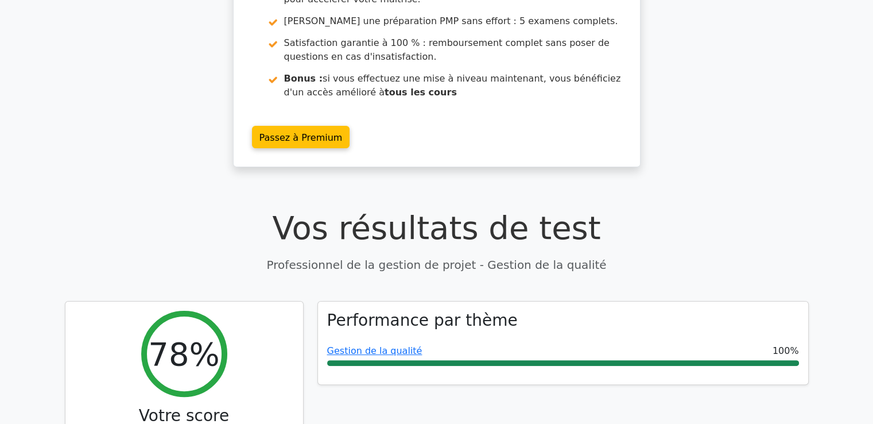
scroll to position [230, 0]
